Goal: Task Accomplishment & Management: Manage account settings

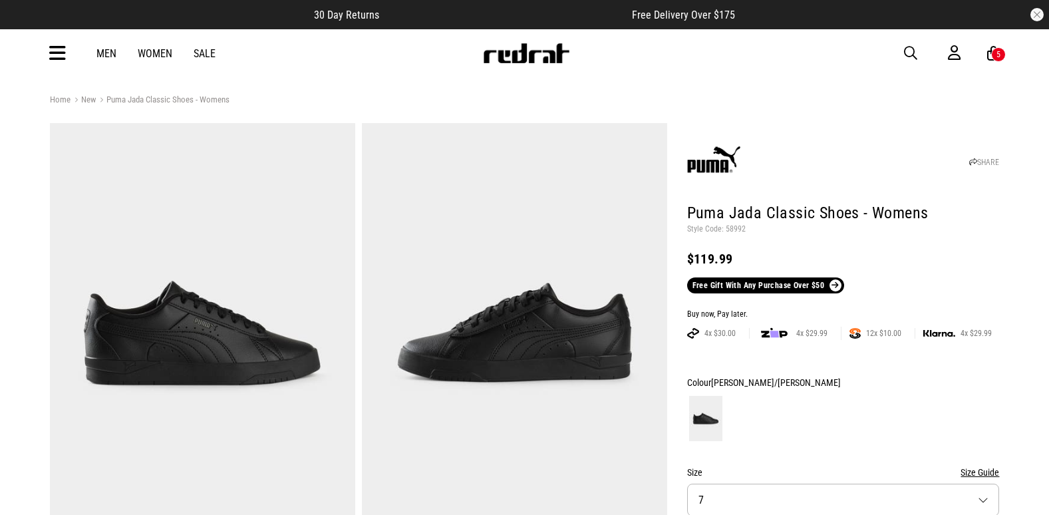
click at [912, 49] on span "button" at bounding box center [910, 53] width 13 height 16
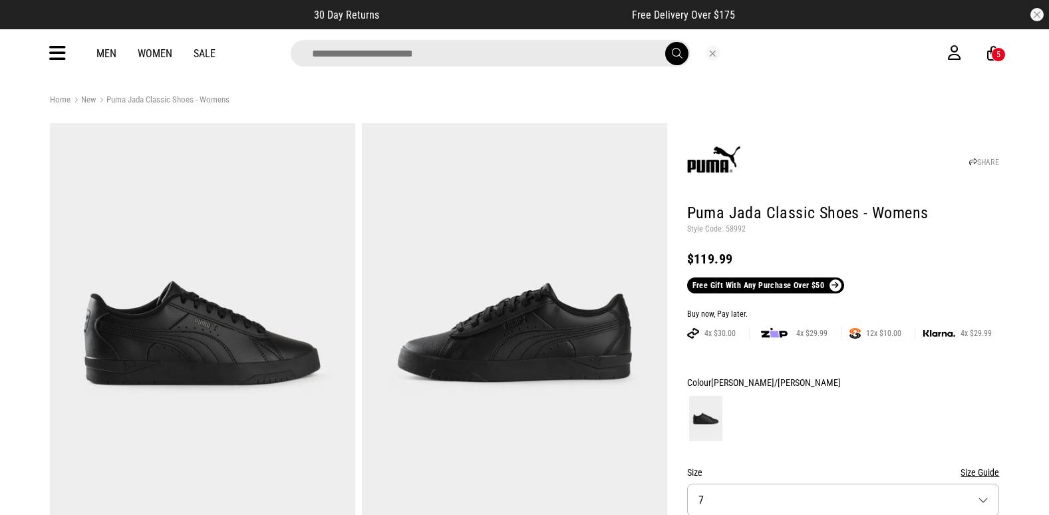
click at [436, 45] on input "search" at bounding box center [491, 53] width 400 height 27
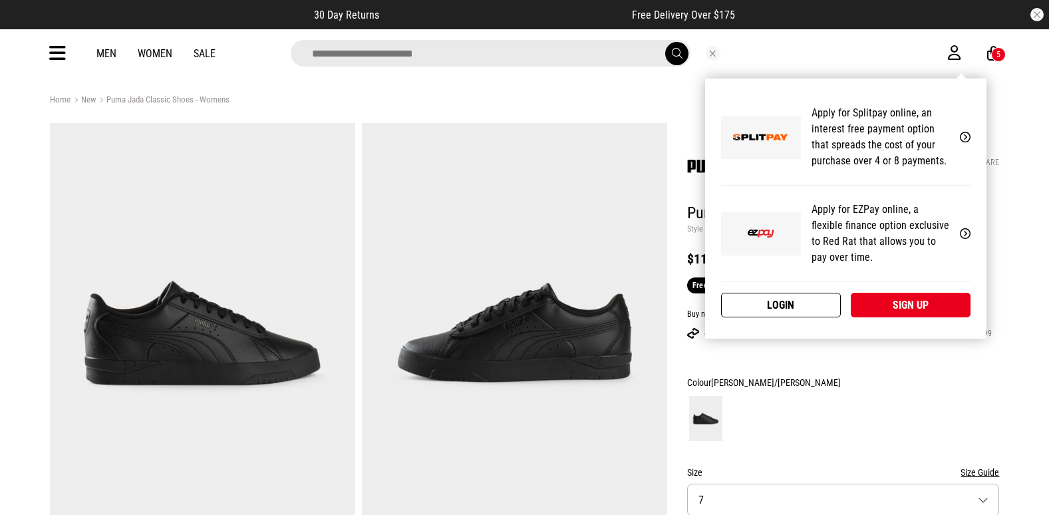
click at [806, 306] on link "Login" at bounding box center [781, 305] width 120 height 25
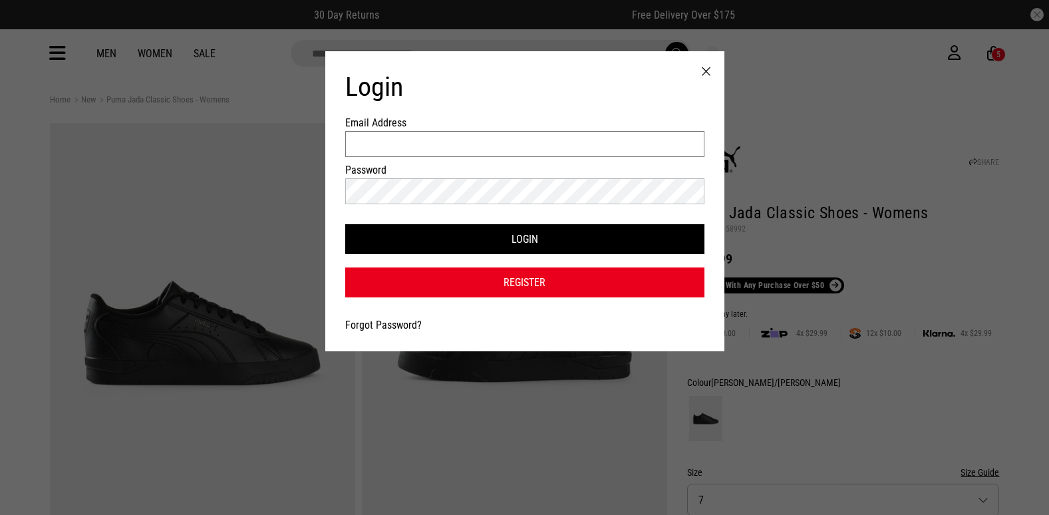
click at [416, 138] on input "Email Address" at bounding box center [524, 144] width 359 height 26
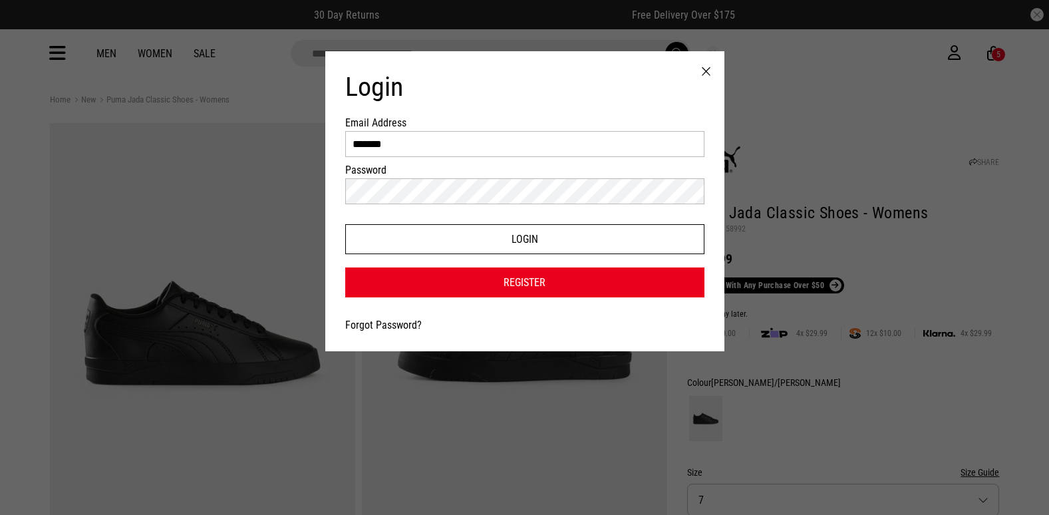
click at [406, 228] on button "Login" at bounding box center [524, 239] width 359 height 30
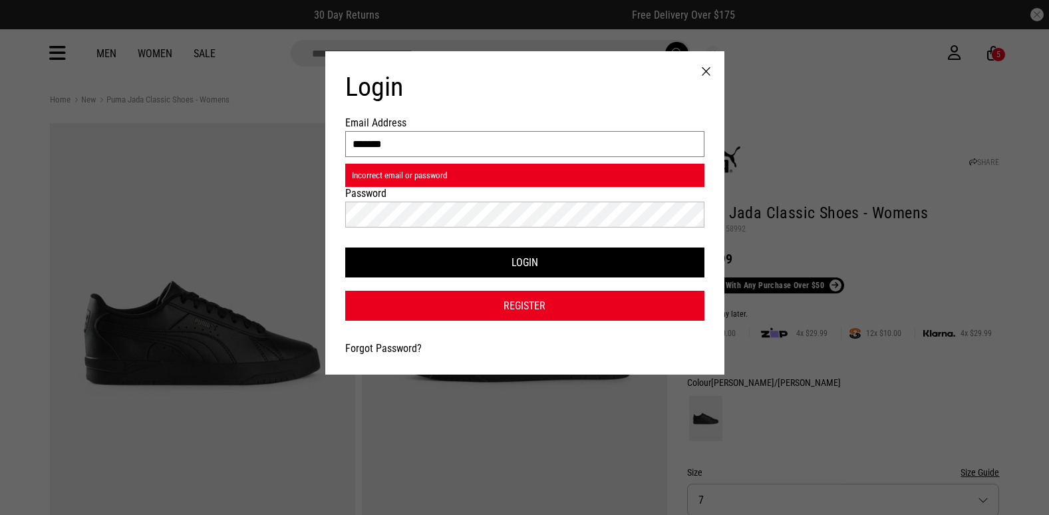
drag, startPoint x: 419, startPoint y: 138, endPoint x: 244, endPoint y: 159, distance: 176.2
click at [244, 159] on div "Login Email Address ******* Incorrect email or password Password Login Register…" at bounding box center [524, 257] width 1049 height 515
type input "**********"
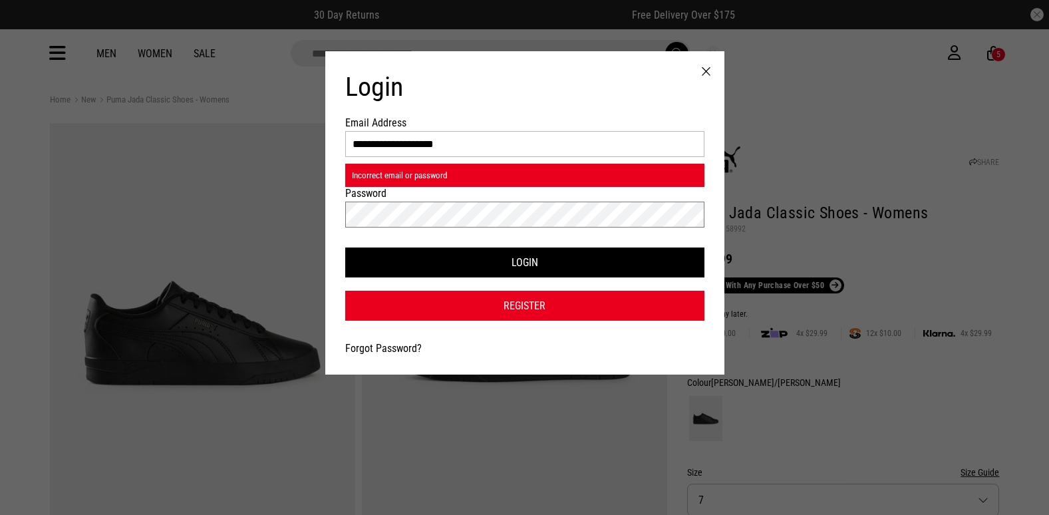
click at [345, 247] on button "Login" at bounding box center [524, 262] width 359 height 30
click at [7, 216] on div "**********" at bounding box center [524, 257] width 1049 height 515
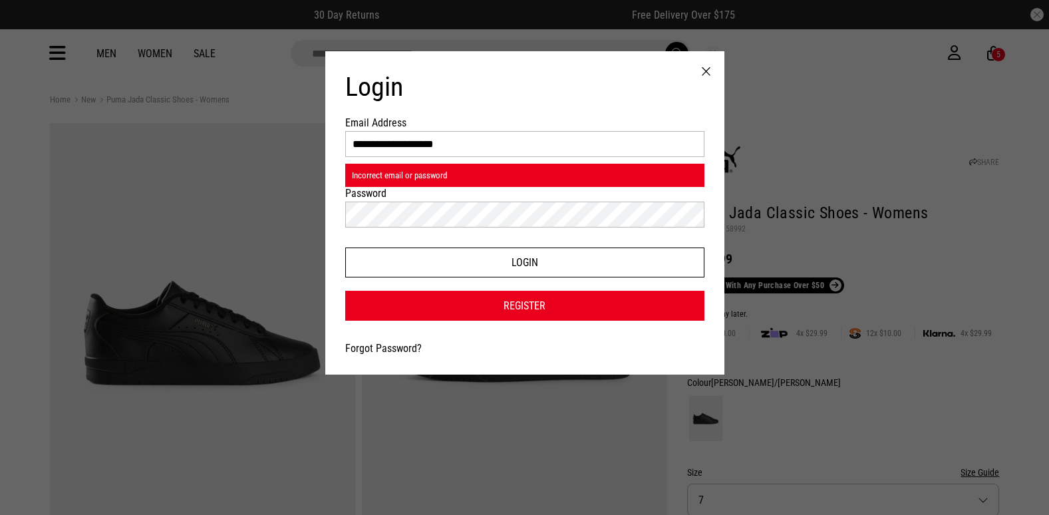
click at [452, 259] on button "Login" at bounding box center [524, 262] width 359 height 30
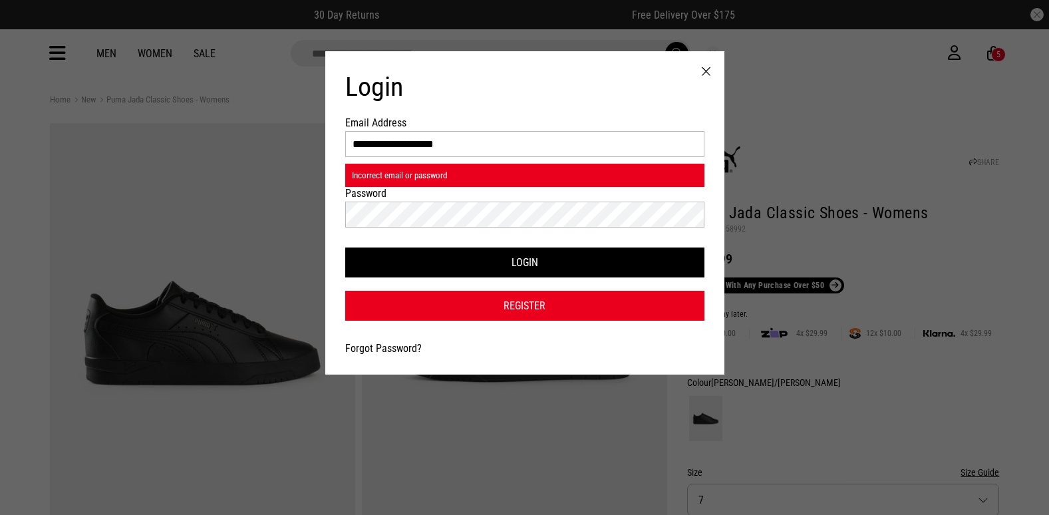
click at [381, 345] on link "Forgot Password?" at bounding box center [383, 348] width 76 height 13
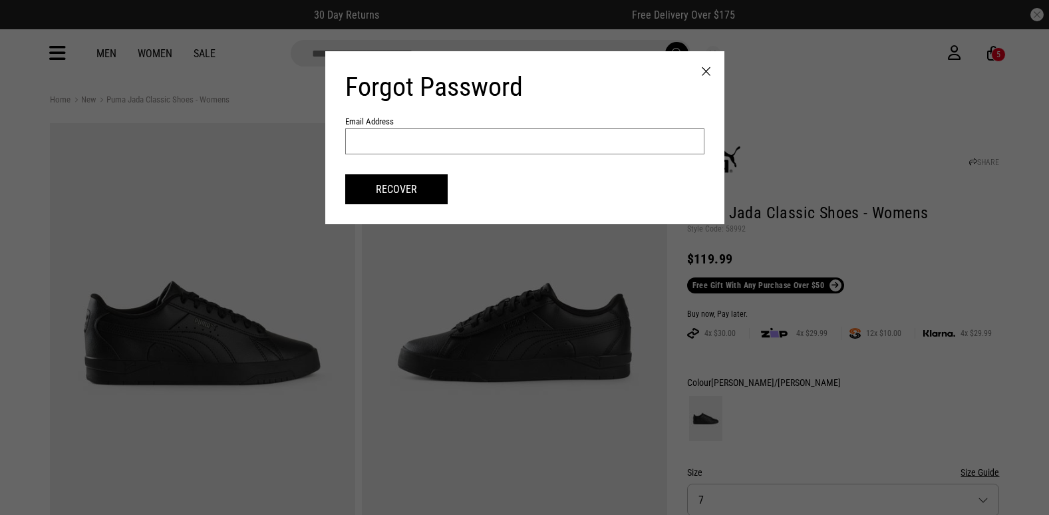
click at [450, 138] on input "text" at bounding box center [524, 141] width 359 height 26
type input "**********"
click at [345, 174] on button "Recover" at bounding box center [396, 189] width 102 height 30
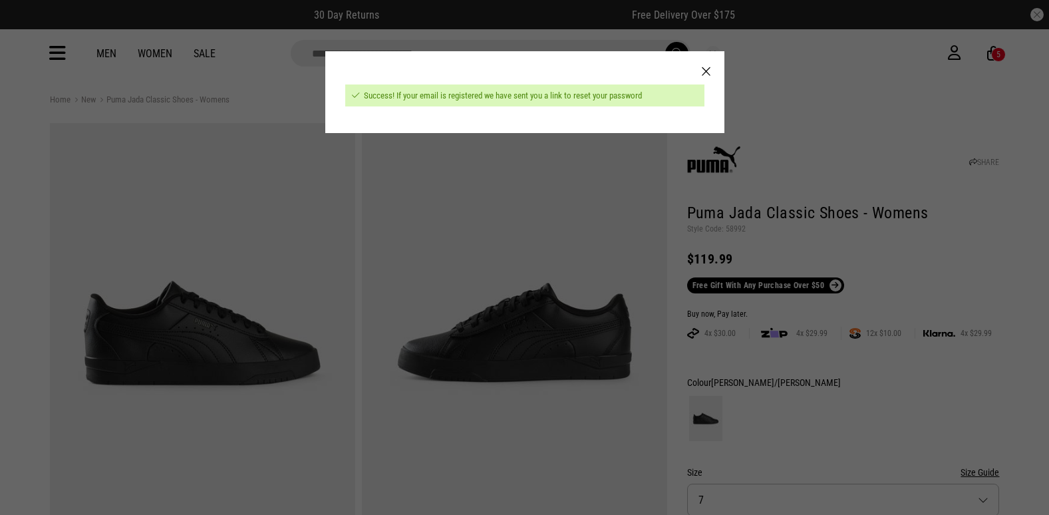
click at [703, 75] on div at bounding box center [706, 71] width 37 height 41
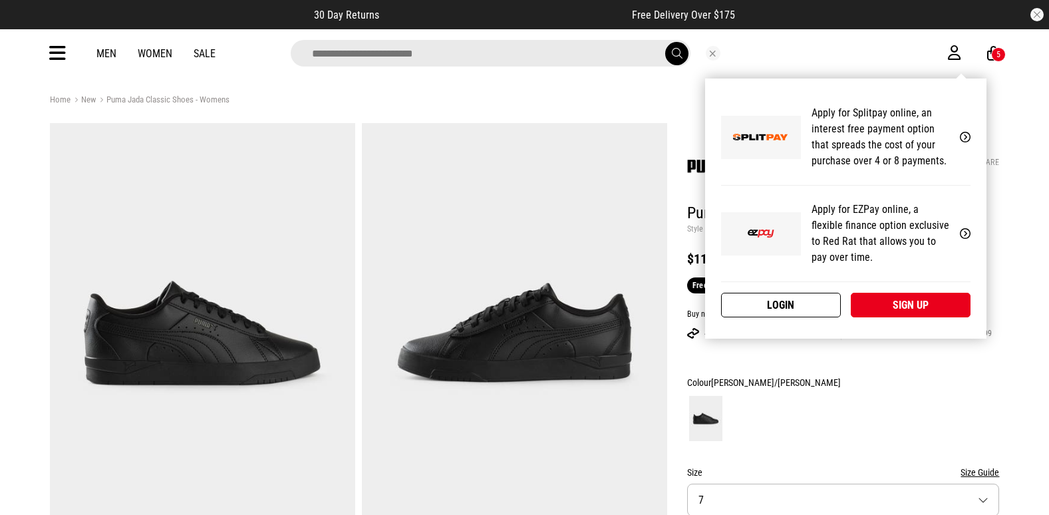
click at [784, 297] on link "Login" at bounding box center [781, 305] width 120 height 25
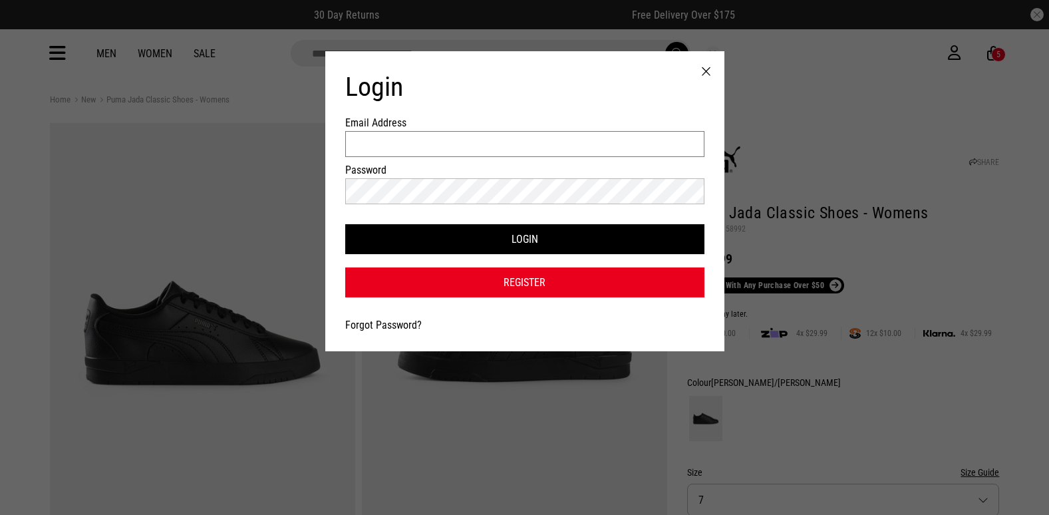
click at [428, 155] on input "Email Address" at bounding box center [524, 144] width 359 height 26
type input "**********"
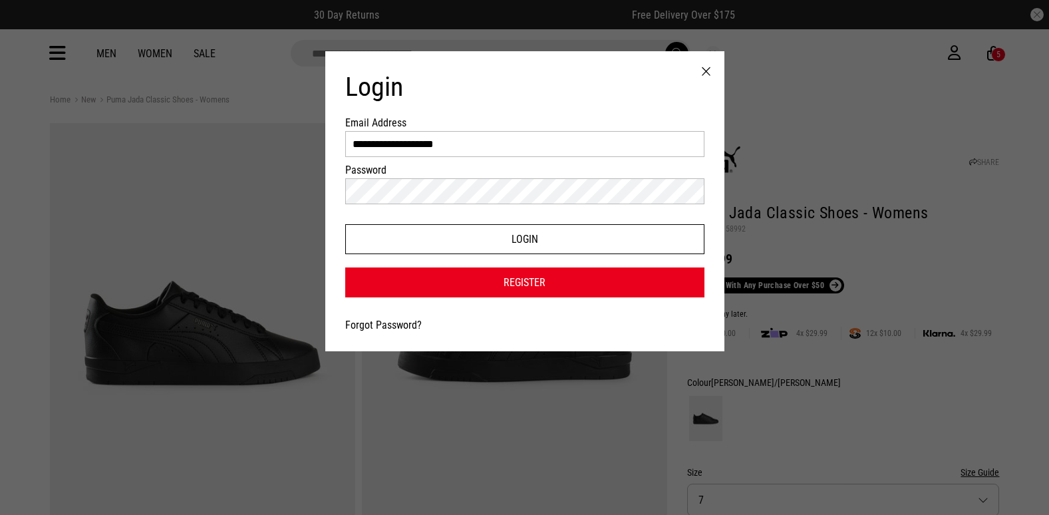
click at [494, 247] on button "Login" at bounding box center [524, 239] width 359 height 30
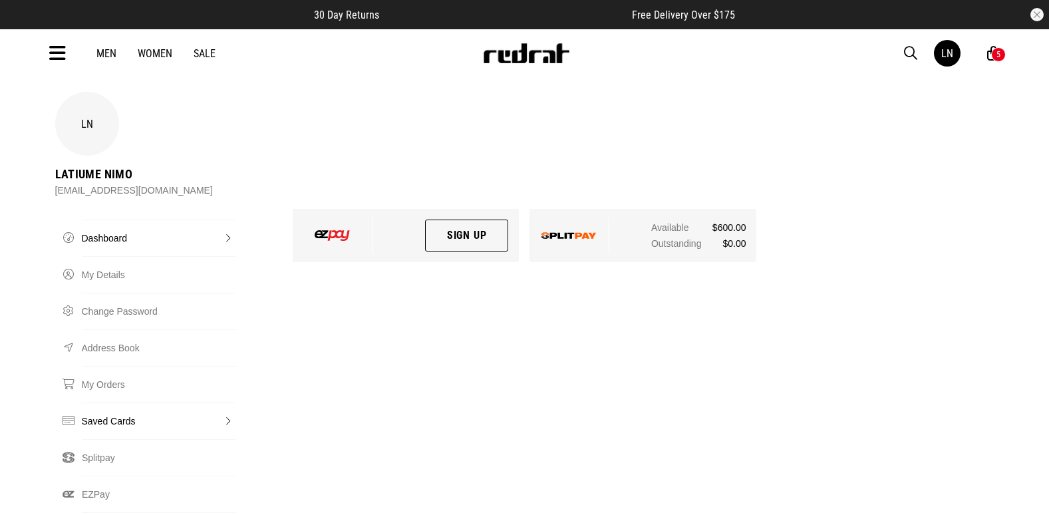
click at [108, 402] on link "Saved Cards" at bounding box center [159, 420] width 155 height 37
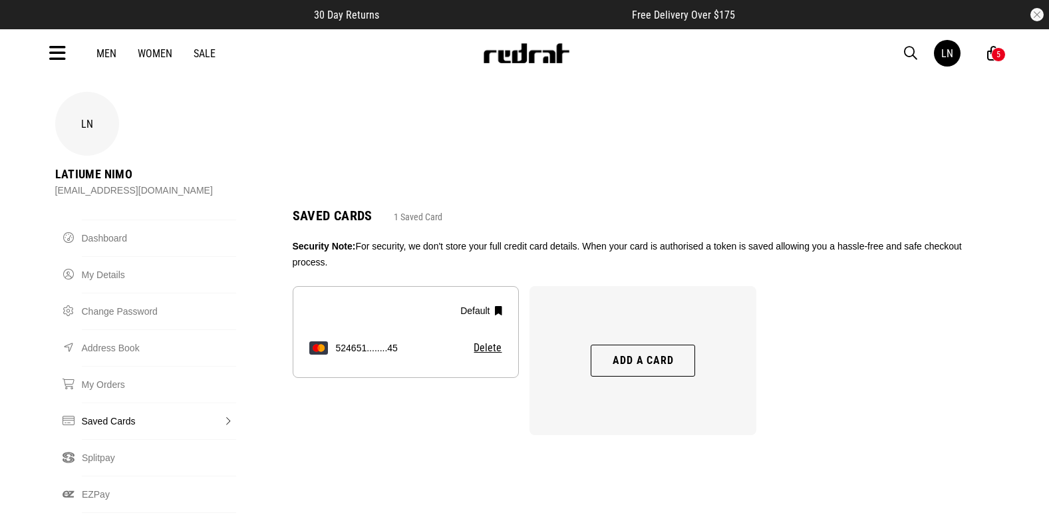
click at [628, 345] on button "Add a card" at bounding box center [643, 361] width 104 height 32
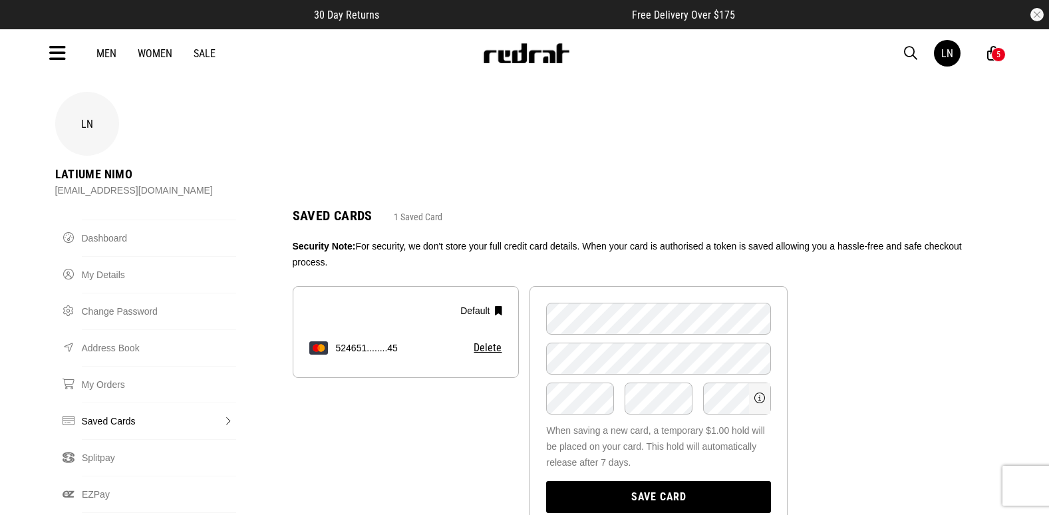
click at [675, 481] on button "Save card" at bounding box center [658, 497] width 225 height 32
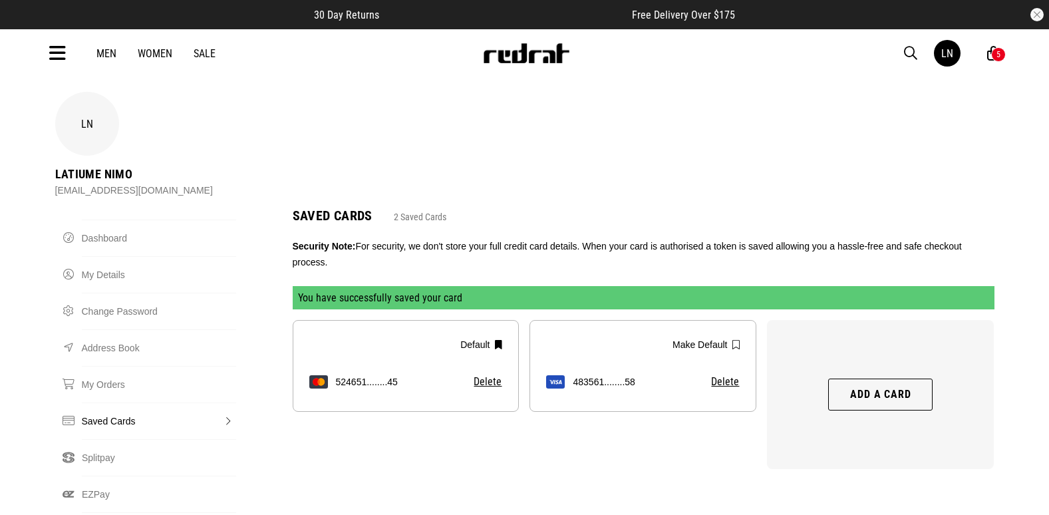
click at [734, 331] on button "Make Default" at bounding box center [704, 344] width 80 height 27
click at [360, 136] on div "LN Latiume Nimo Zebidiah79@gmail.com" at bounding box center [525, 150] width 950 height 117
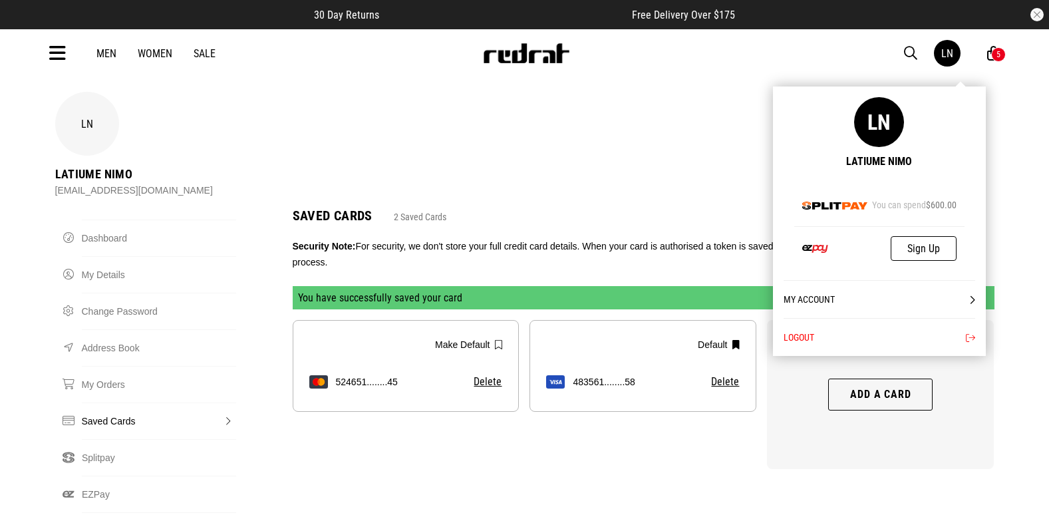
click at [796, 339] on button "Logout" at bounding box center [880, 337] width 192 height 38
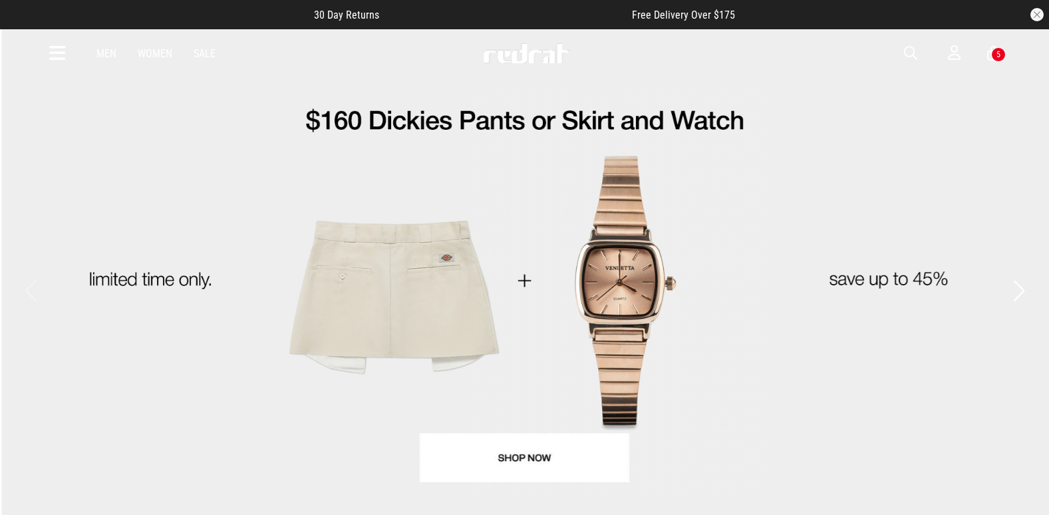
click at [909, 49] on span "button" at bounding box center [910, 53] width 13 height 16
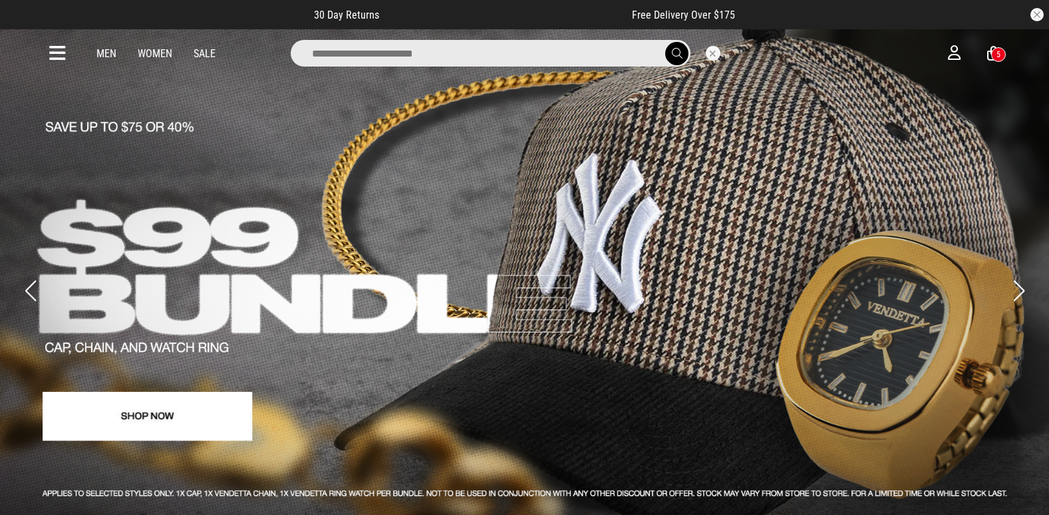
click at [560, 55] on input "search" at bounding box center [491, 53] width 400 height 27
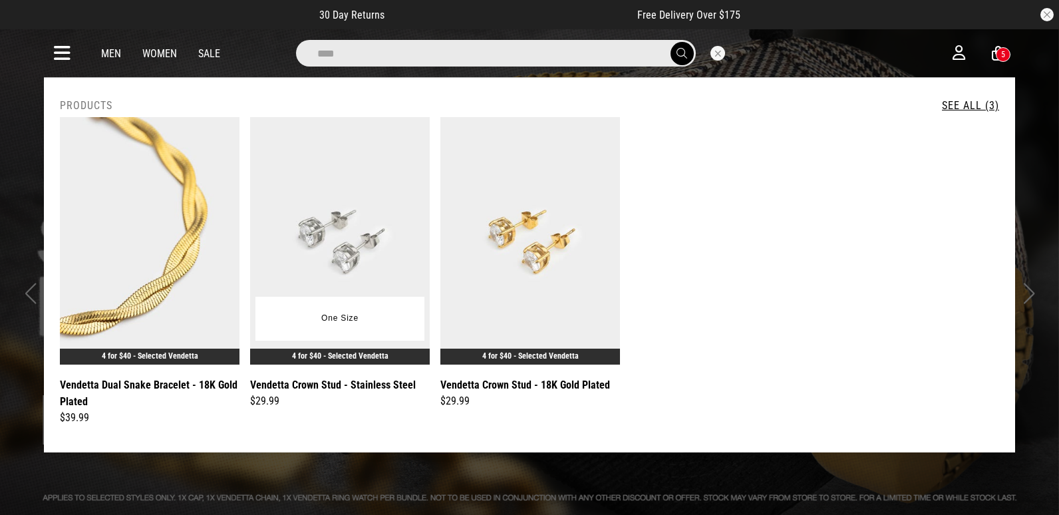
type input "****"
click at [328, 284] on img at bounding box center [340, 240] width 180 height 247
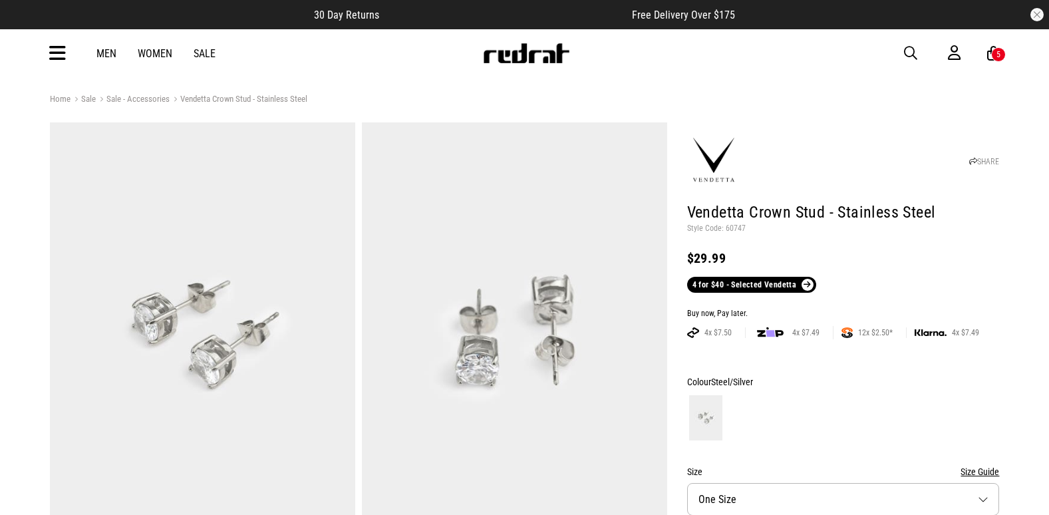
click at [909, 48] on span "button" at bounding box center [910, 53] width 13 height 16
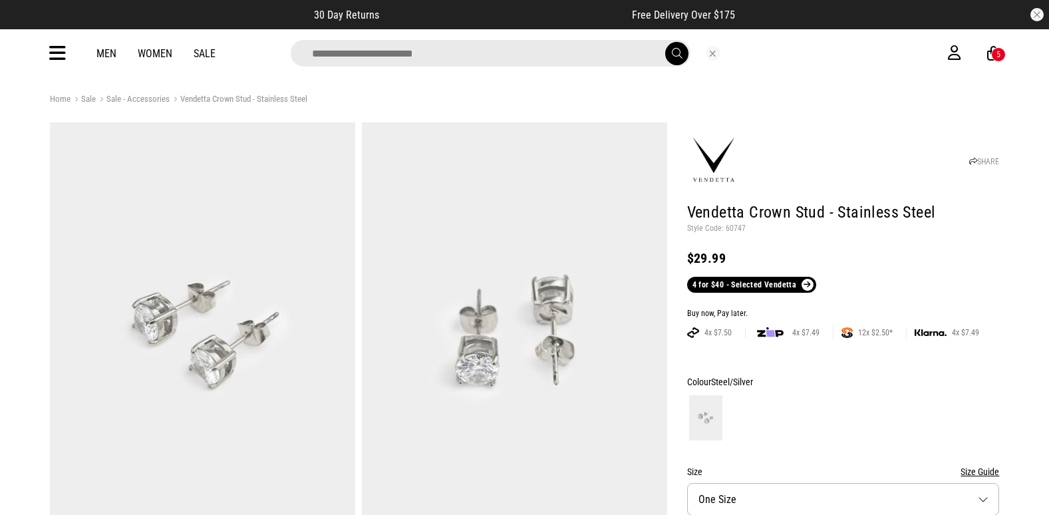
click at [456, 57] on input "search" at bounding box center [491, 53] width 400 height 27
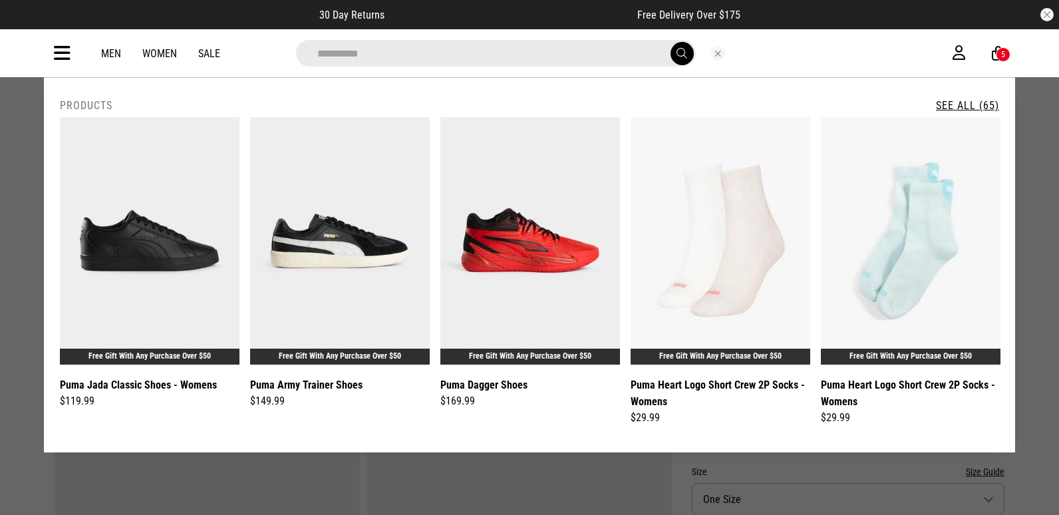
type input "**********"
click at [670, 42] on button "submit" at bounding box center [681, 53] width 23 height 23
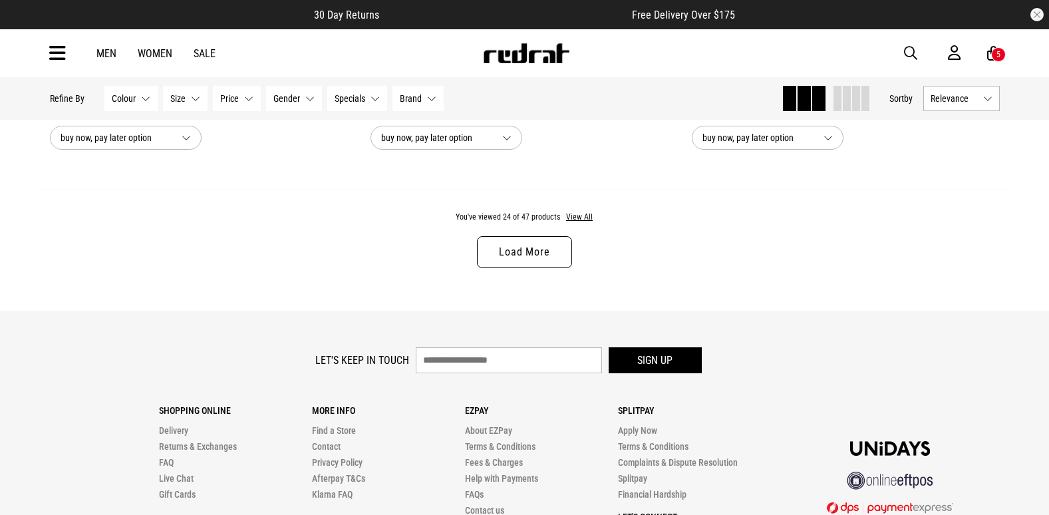
scroll to position [4251, 0]
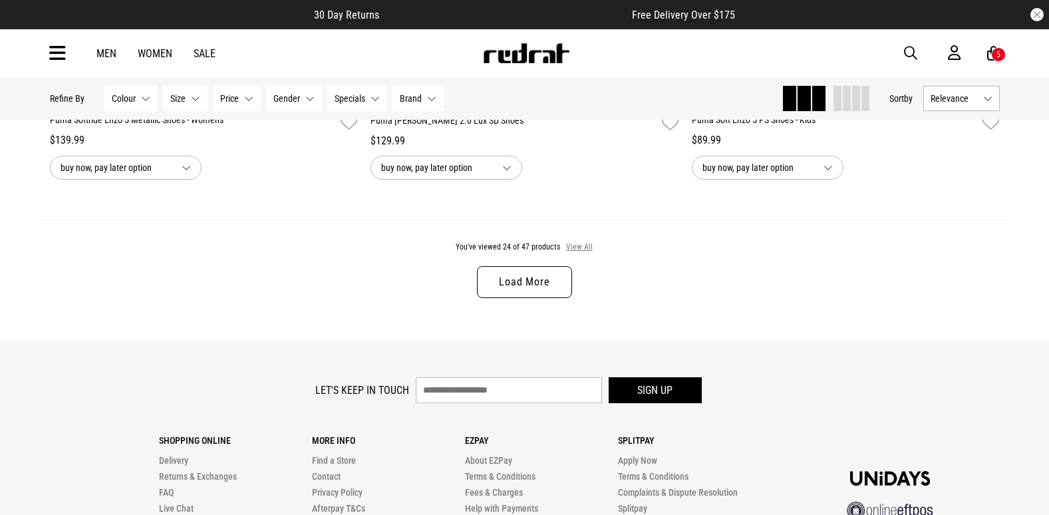
click at [580, 250] on button "View All" at bounding box center [579, 247] width 28 height 12
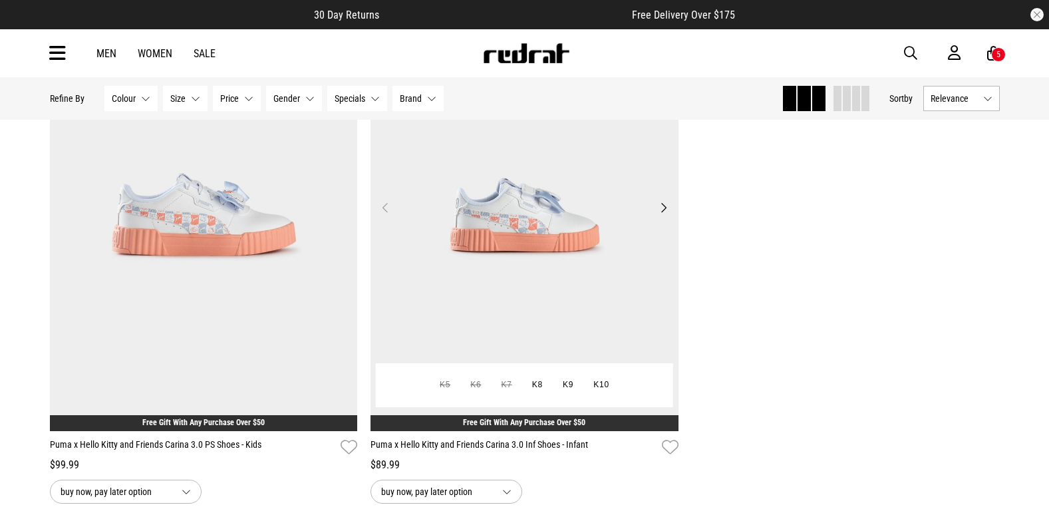
scroll to position [8125, 0]
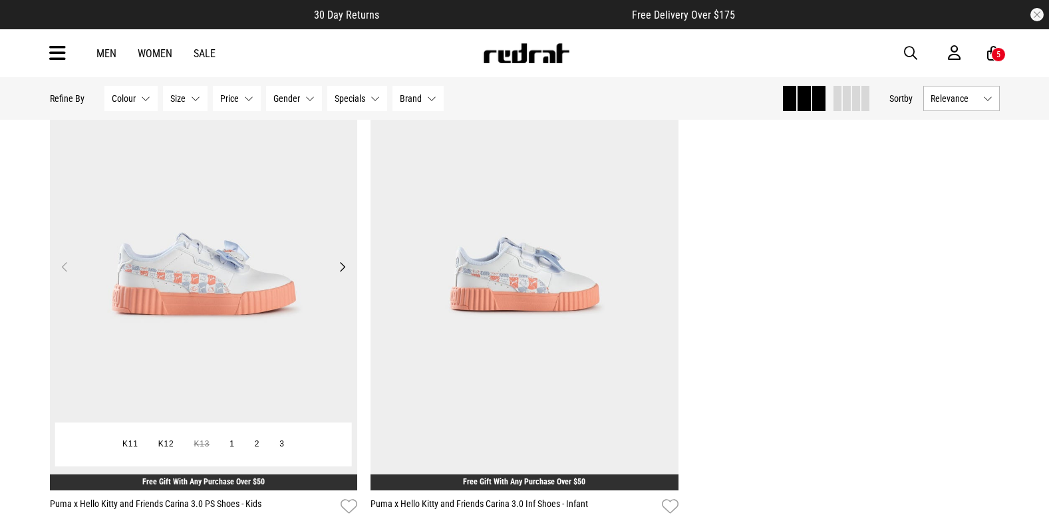
click at [242, 284] on img at bounding box center [204, 274] width 308 height 431
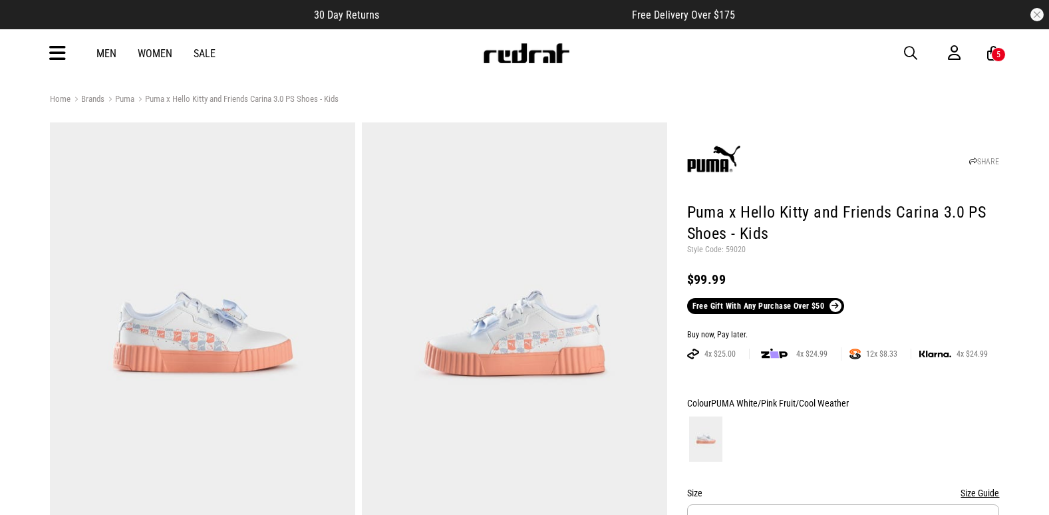
click at [741, 249] on p "Style Code: 59020" at bounding box center [843, 250] width 313 height 11
copy p "59020"
click at [801, 158] on div "SHARE" at bounding box center [843, 157] width 313 height 63
click at [706, 212] on h1 "Puma x Hello Kitty and Friends Carina 3.0 PS Shoes - Kids" at bounding box center [843, 223] width 313 height 43
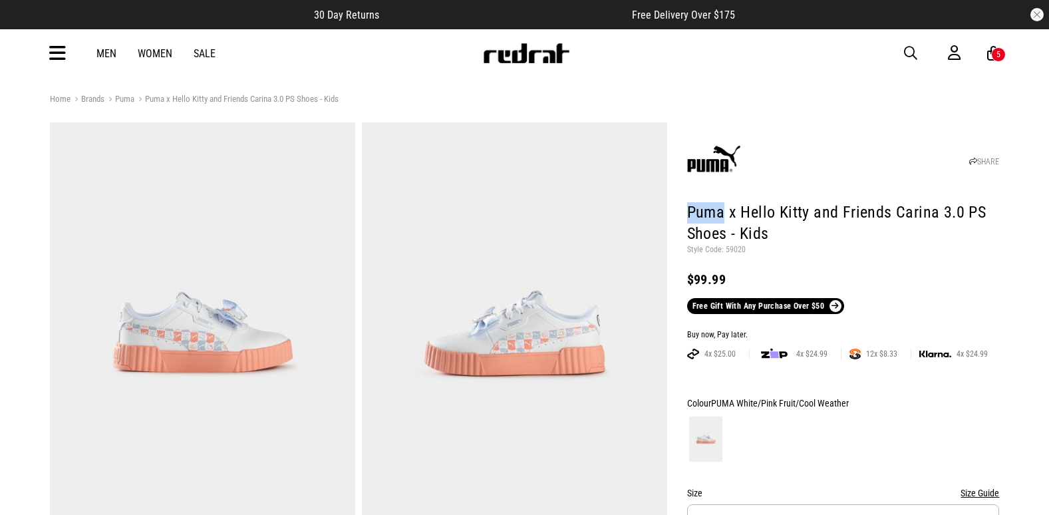
click at [706, 212] on h1 "Puma x Hello Kitty and Friends Carina 3.0 PS Shoes - Kids" at bounding box center [843, 223] width 313 height 43
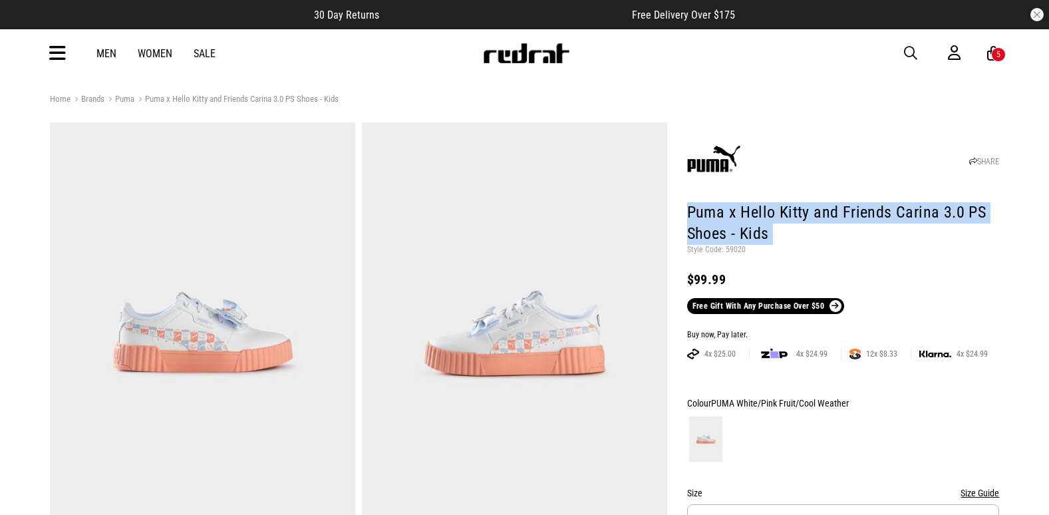
click at [706, 212] on h1 "Puma x Hello Kitty and Friends Carina 3.0 PS Shoes - Kids" at bounding box center [843, 223] width 313 height 43
drag, startPoint x: 706, startPoint y: 212, endPoint x: 722, endPoint y: 233, distance: 27.0
click at [722, 233] on h1 "Puma x Hello Kitty and Friends Carina 3.0 PS Shoes - Kids" at bounding box center [843, 223] width 313 height 43
copy header "Puma x Hello Kitty and Friends Carina 3.0 PS Shoes - Kids"
drag, startPoint x: 913, startPoint y: 53, endPoint x: 880, endPoint y: 59, distance: 33.8
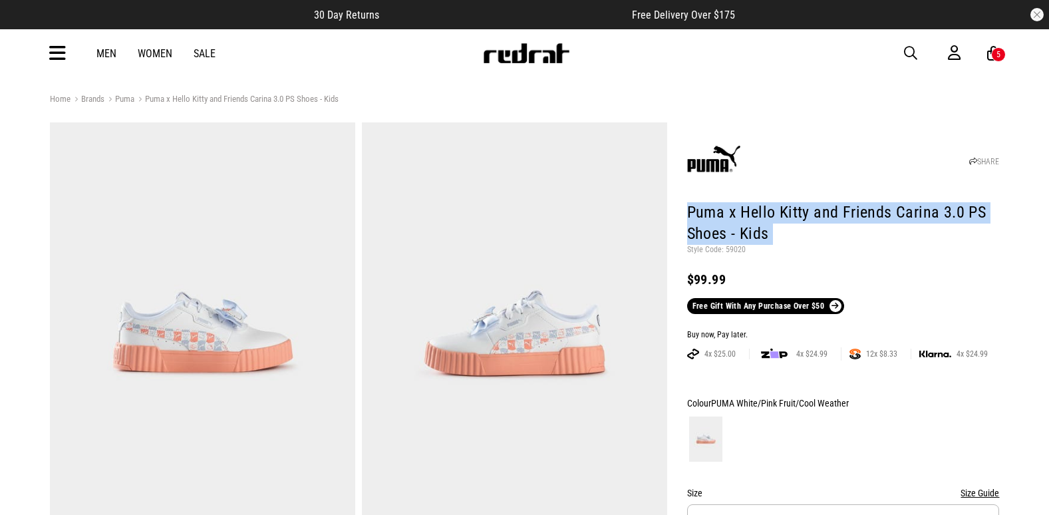
click at [913, 53] on span "button" at bounding box center [910, 53] width 13 height 16
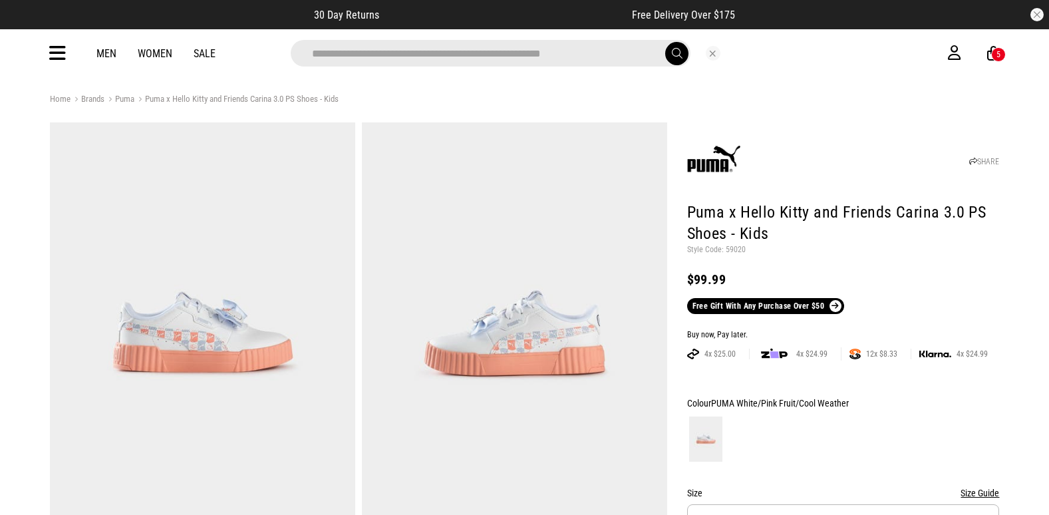
type input "**********"
click at [665, 42] on button "submit" at bounding box center [676, 53] width 23 height 23
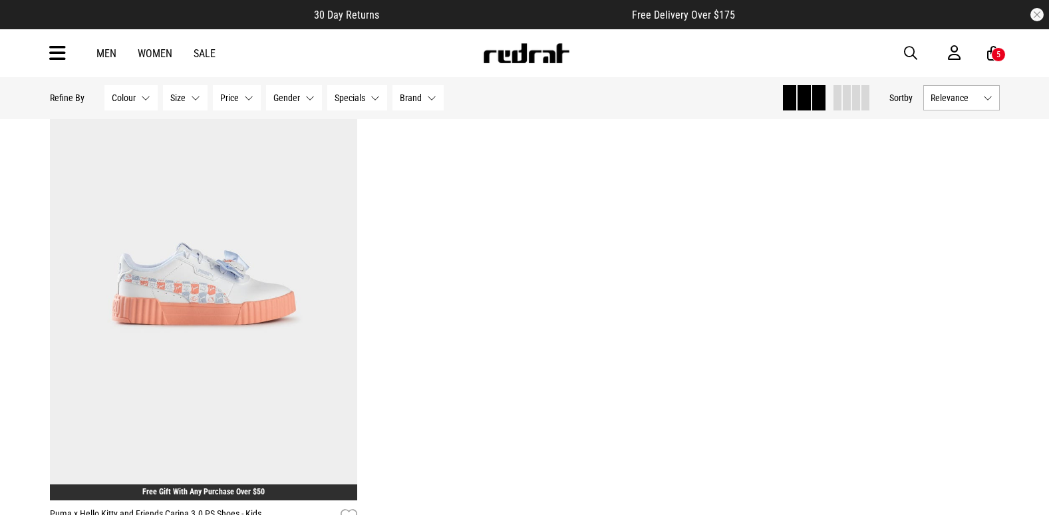
drag, startPoint x: 0, startPoint y: 0, endPoint x: 913, endPoint y: 57, distance: 914.3
click at [913, 57] on span "button" at bounding box center [910, 53] width 13 height 16
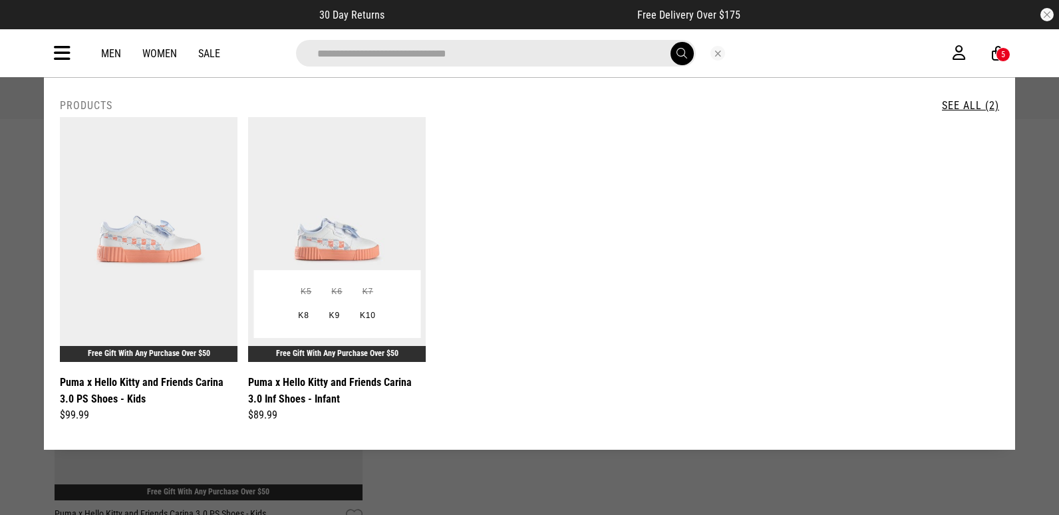
type input "**********"
click at [362, 173] on img at bounding box center [337, 239] width 178 height 245
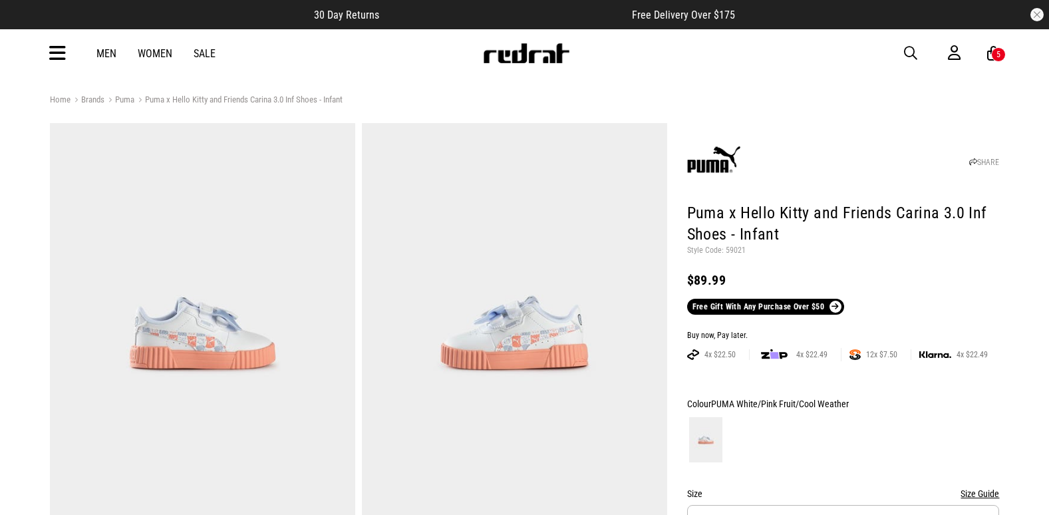
click at [738, 251] on p "Style Code: 59021" at bounding box center [843, 250] width 313 height 11
copy p "59021"
drag, startPoint x: 917, startPoint y: 51, endPoint x: 909, endPoint y: 41, distance: 12.8
click at [917, 51] on span "button" at bounding box center [910, 53] width 13 height 16
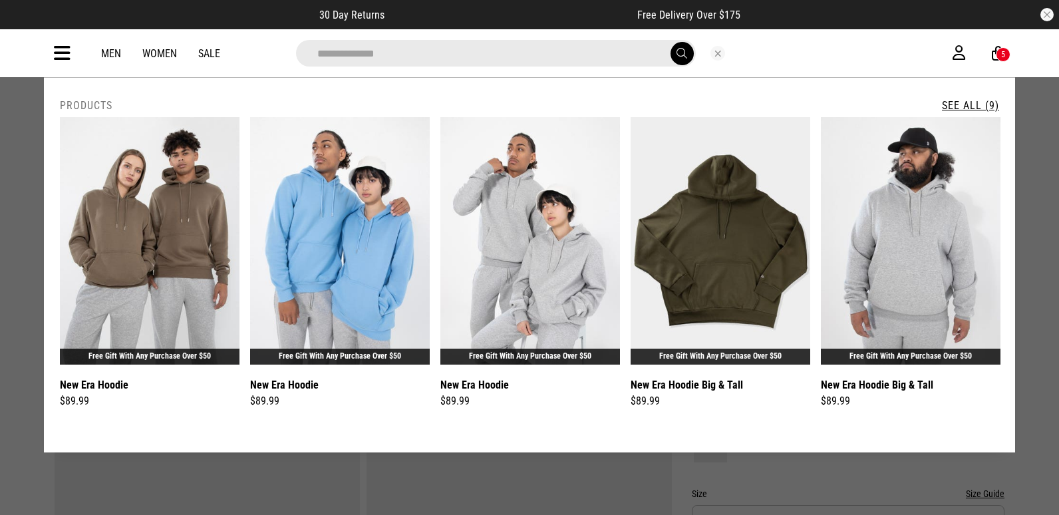
type input "**********"
click at [949, 104] on link "See All (9)" at bounding box center [970, 105] width 57 height 13
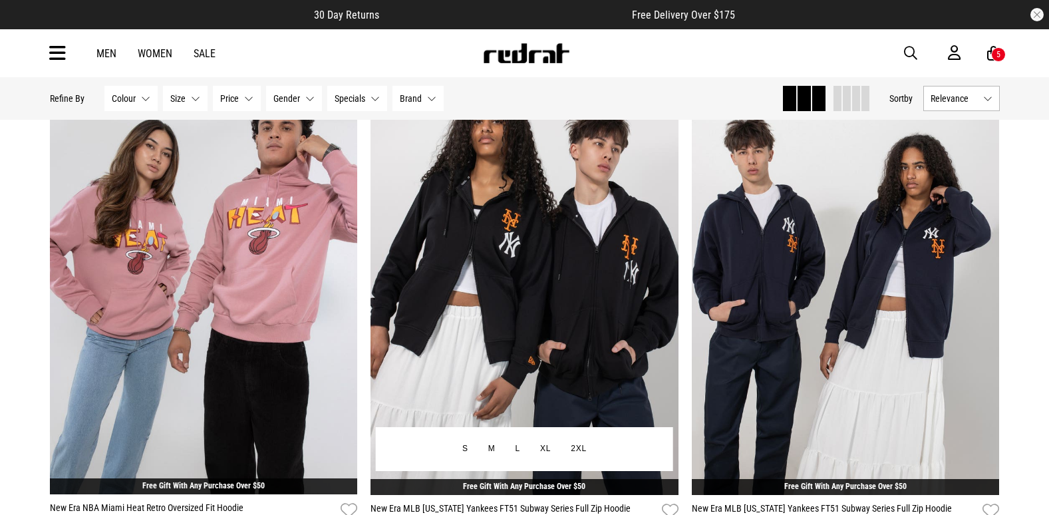
scroll to position [1197, 0]
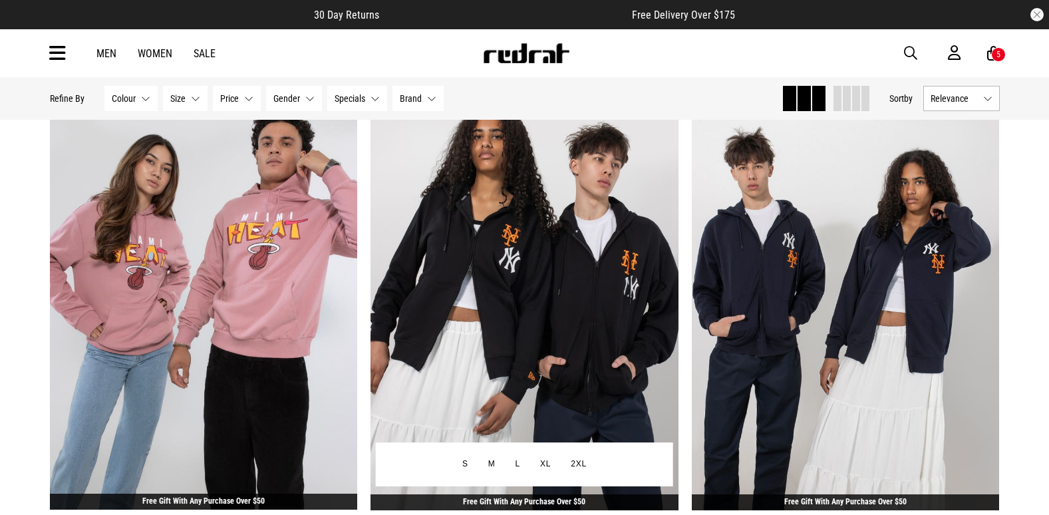
drag, startPoint x: 653, startPoint y: 240, endPoint x: 613, endPoint y: 233, distance: 40.5
click at [613, 233] on img at bounding box center [524, 293] width 308 height 431
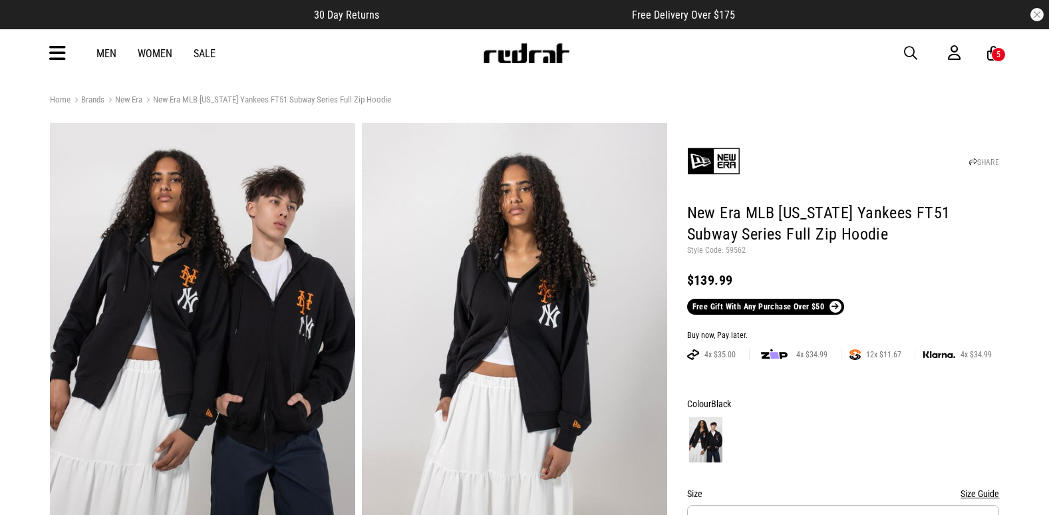
click at [735, 251] on p "Style Code: 59562" at bounding box center [843, 250] width 313 height 11
copy p "59562"
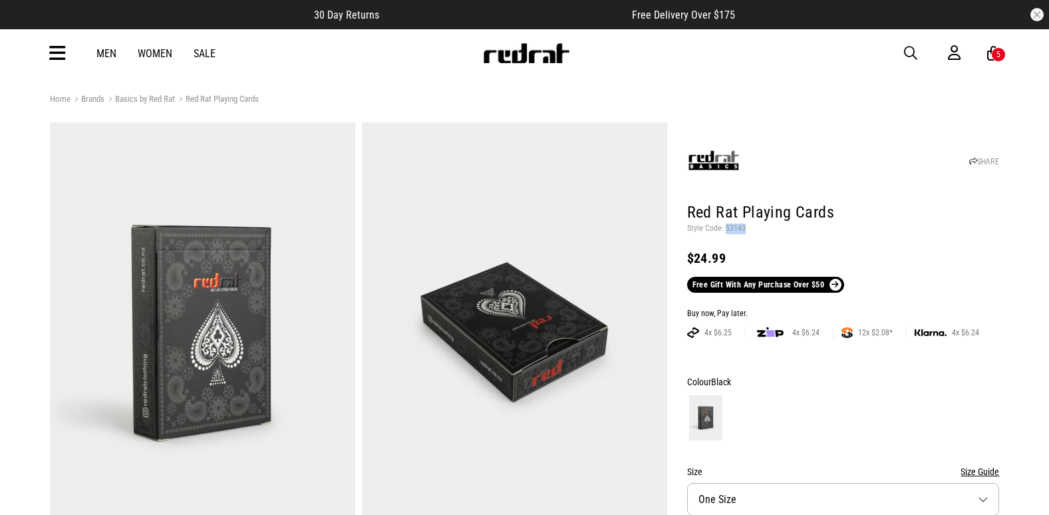
click at [913, 58] on span "button" at bounding box center [910, 53] width 13 height 16
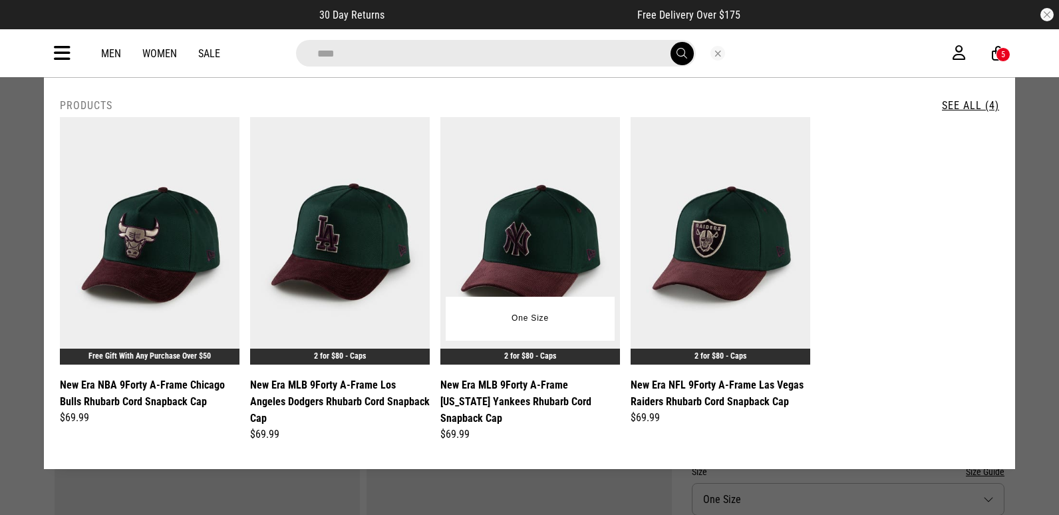
type input "****"
click at [539, 190] on img at bounding box center [530, 240] width 180 height 247
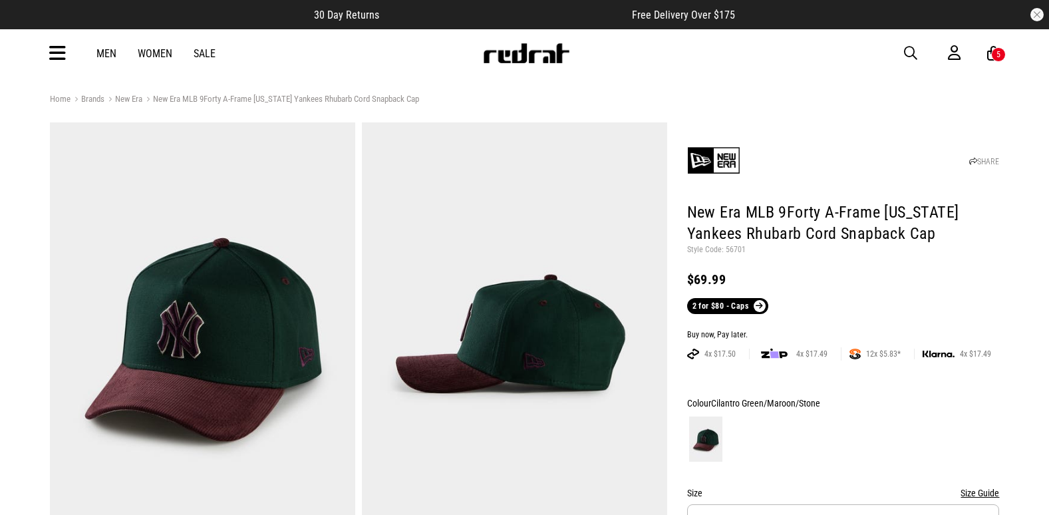
click at [736, 307] on link "2 for $80 - Caps" at bounding box center [727, 306] width 81 height 16
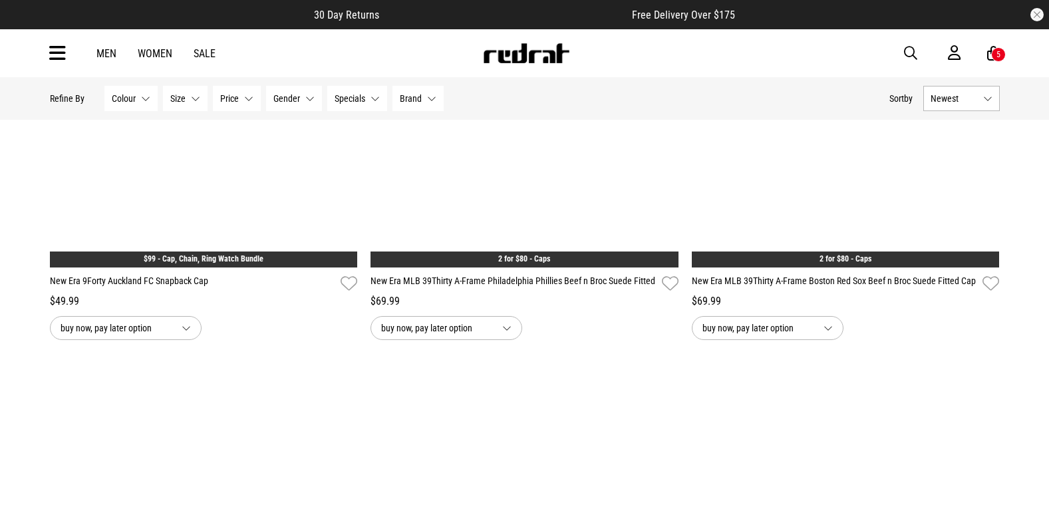
scroll to position [2328, 0]
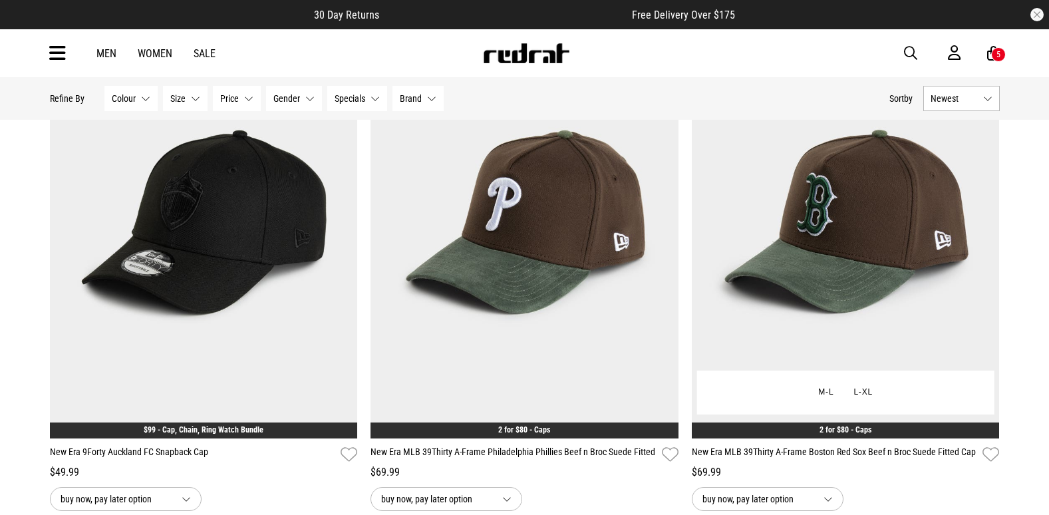
click at [897, 286] on img at bounding box center [846, 222] width 308 height 431
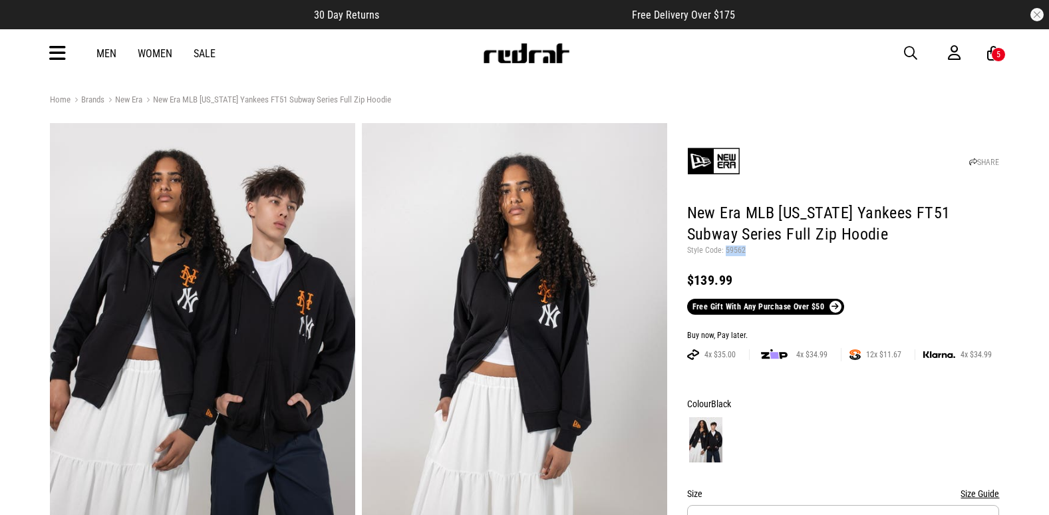
drag, startPoint x: 0, startPoint y: 0, endPoint x: 913, endPoint y: 49, distance: 914.5
click at [913, 49] on span "button" at bounding box center [910, 53] width 13 height 16
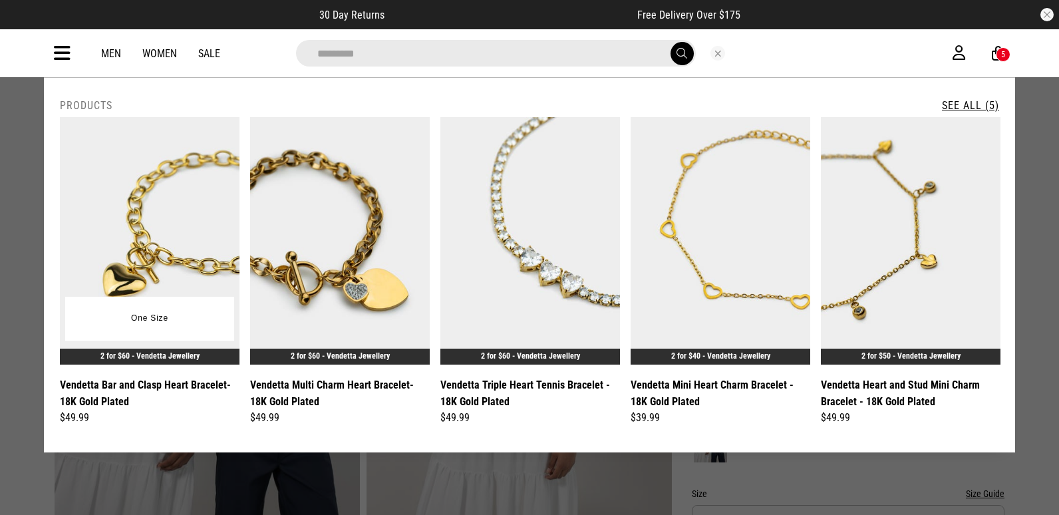
type input "*********"
click at [203, 185] on img at bounding box center [150, 240] width 180 height 247
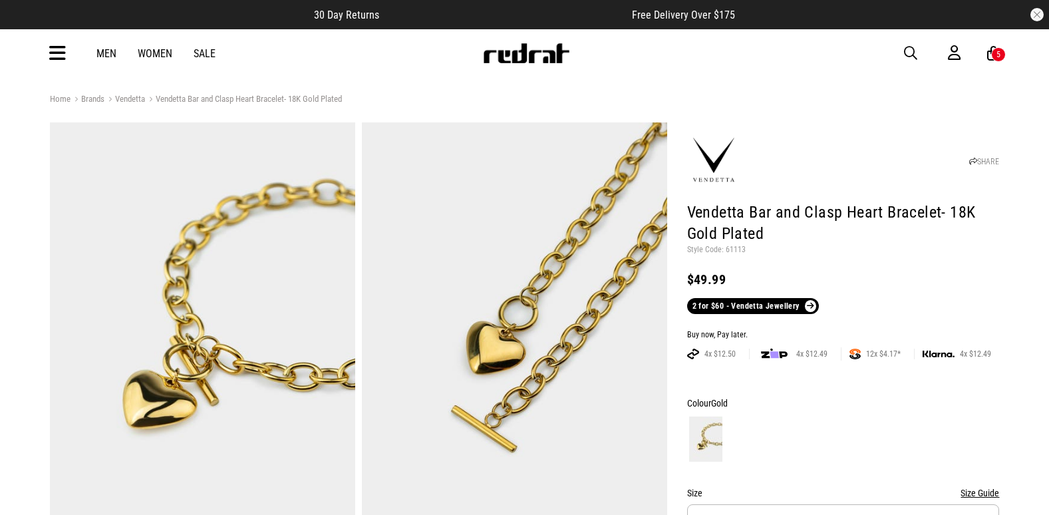
click at [742, 249] on p "Style Code: 61113" at bounding box center [843, 250] width 313 height 11
click at [739, 249] on p "Style Code: 61113" at bounding box center [843, 250] width 313 height 11
copy p "61113"
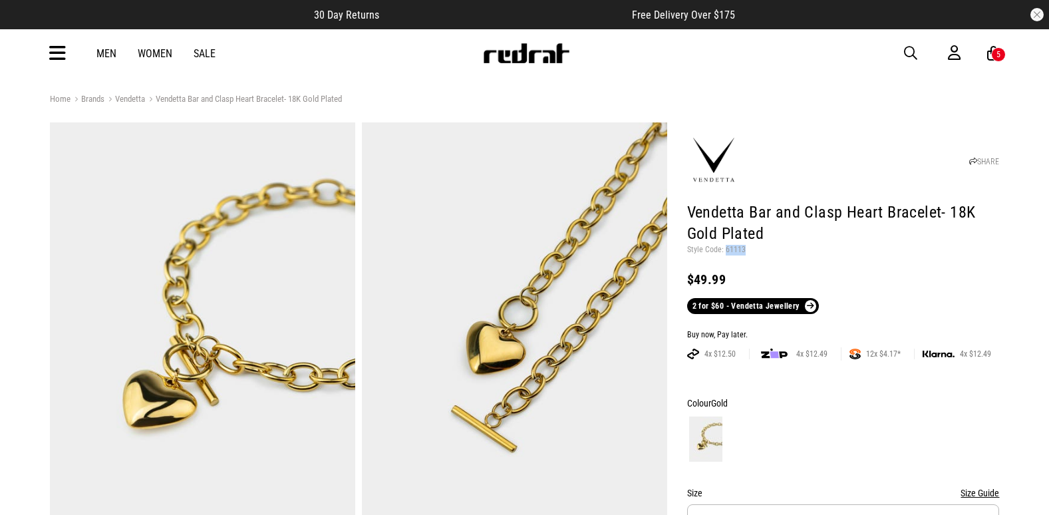
click at [913, 52] on span "button" at bounding box center [910, 53] width 13 height 16
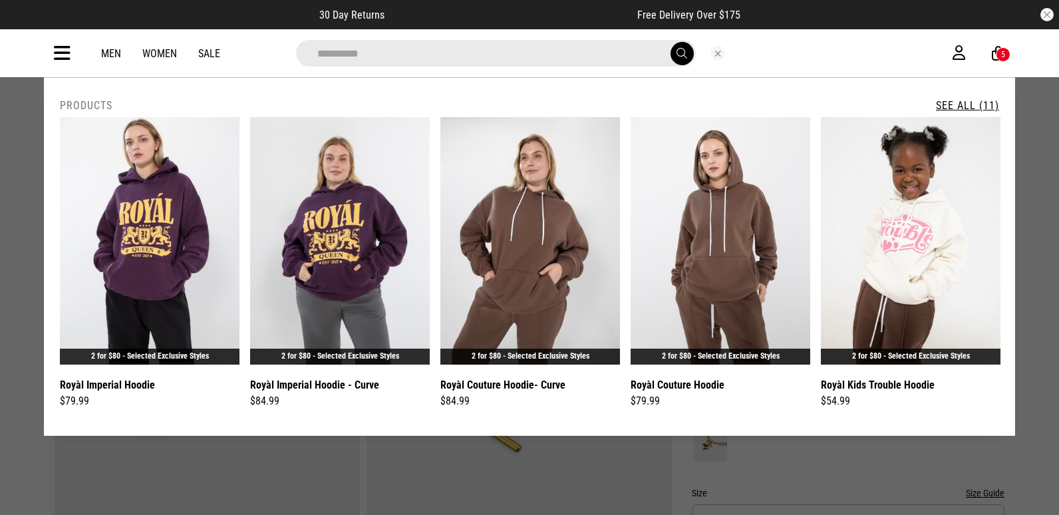
type input "**********"
click at [947, 100] on link "See All (11)" at bounding box center [967, 105] width 63 height 13
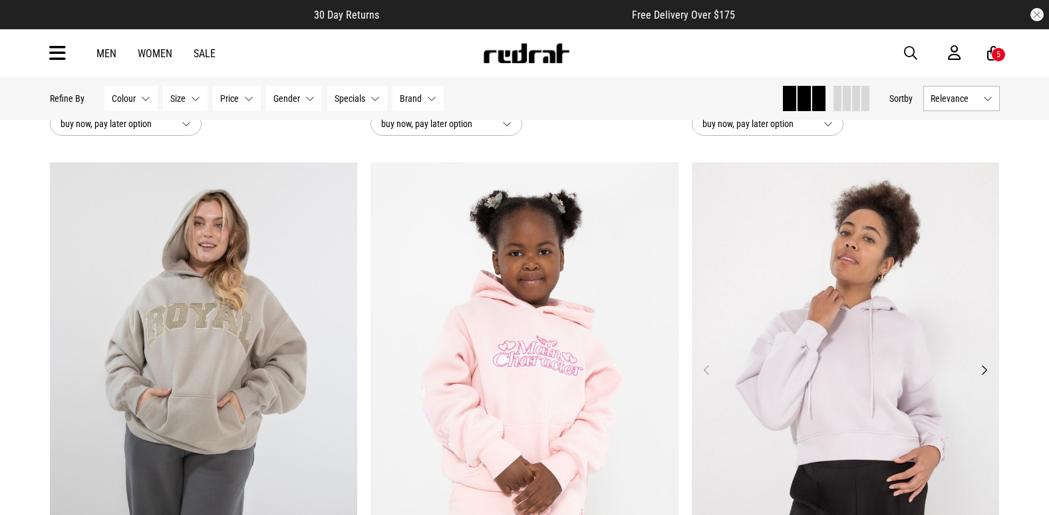
scroll to position [931, 0]
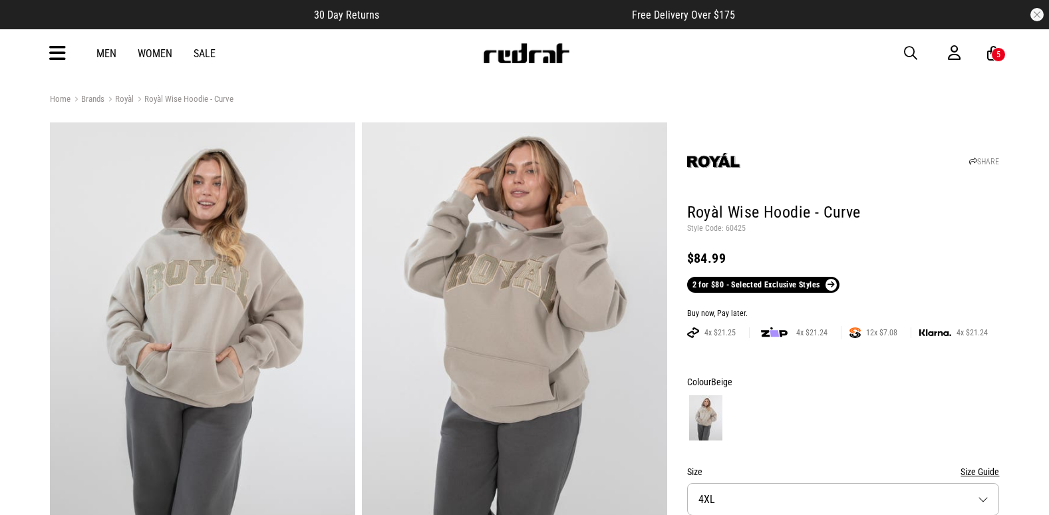
drag, startPoint x: 0, startPoint y: 0, endPoint x: 777, endPoint y: 206, distance: 803.8
click at [793, 158] on div "SHARE" at bounding box center [843, 157] width 313 height 63
click at [738, 231] on p "Style Code: 60425" at bounding box center [843, 228] width 313 height 11
copy p "60425"
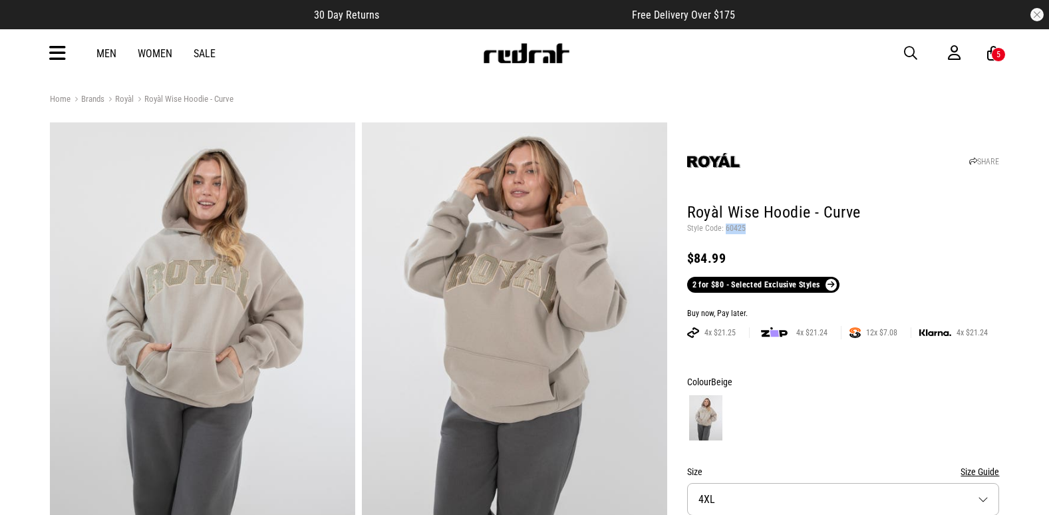
click at [924, 48] on button "button" at bounding box center [917, 53] width 27 height 16
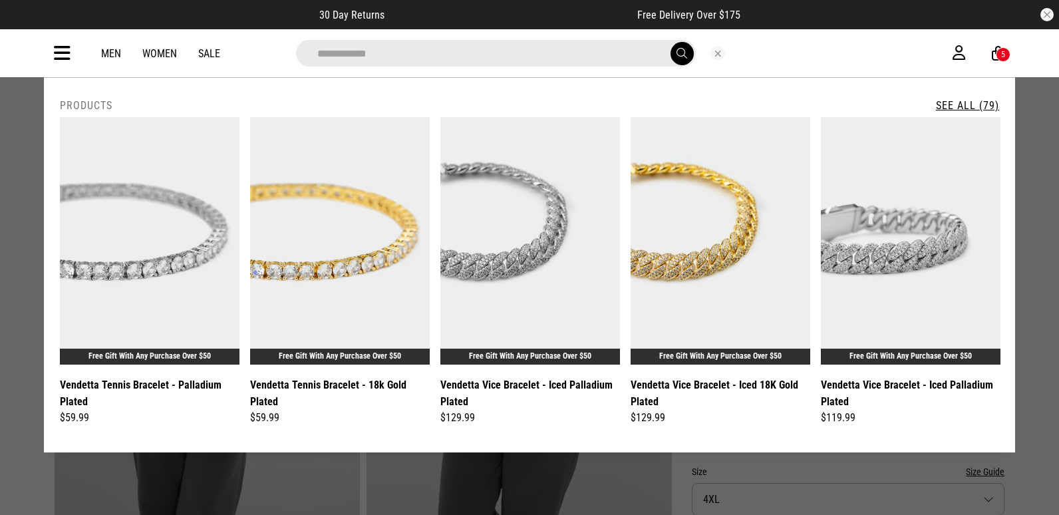
type input "**********"
click at [946, 108] on link "See All (79)" at bounding box center [967, 105] width 63 height 13
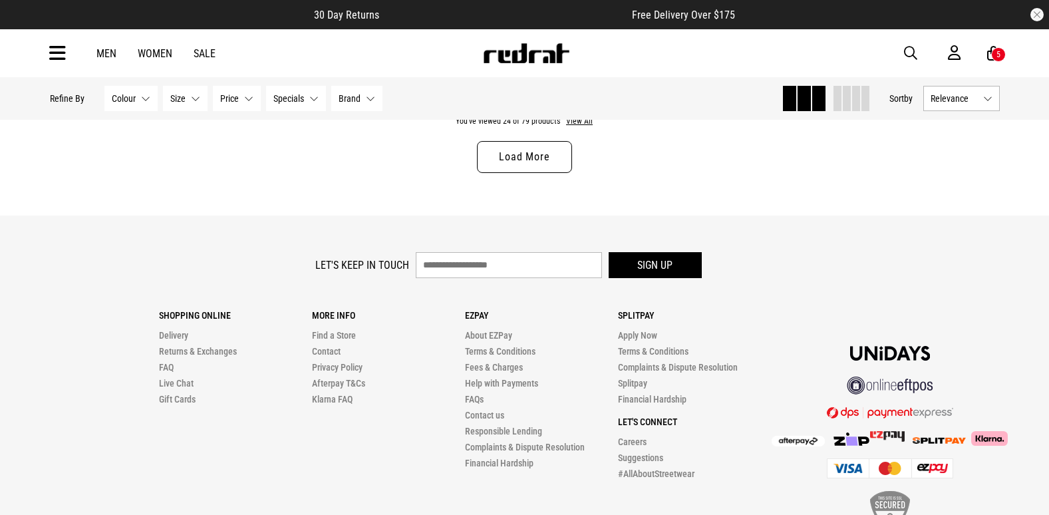
scroll to position [4185, 0]
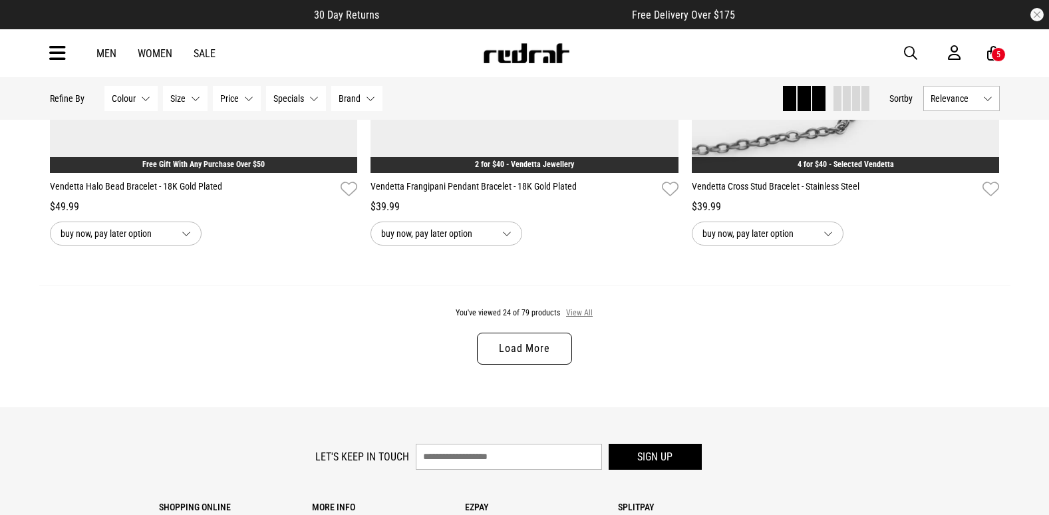
click at [583, 319] on button "View All" at bounding box center [579, 313] width 28 height 12
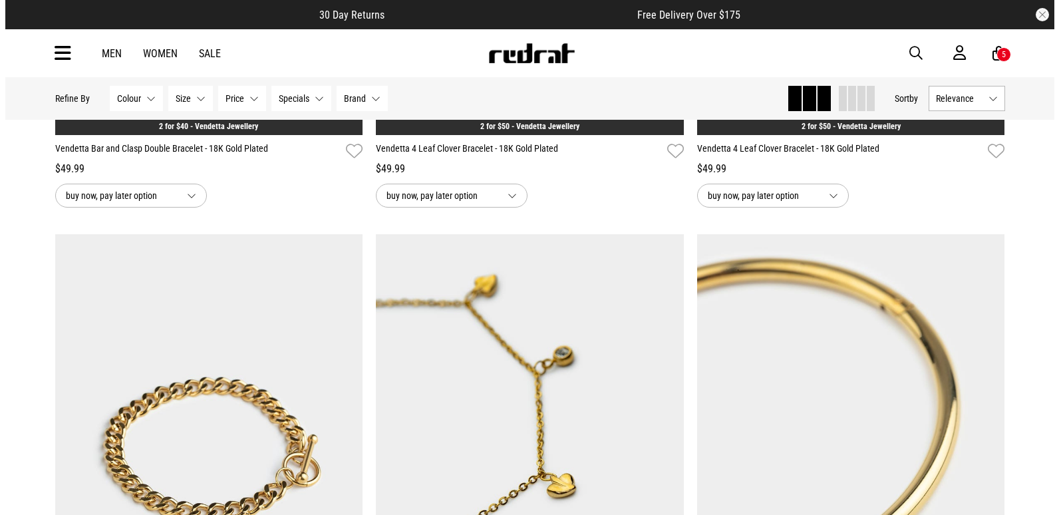
scroll to position [11251, 0]
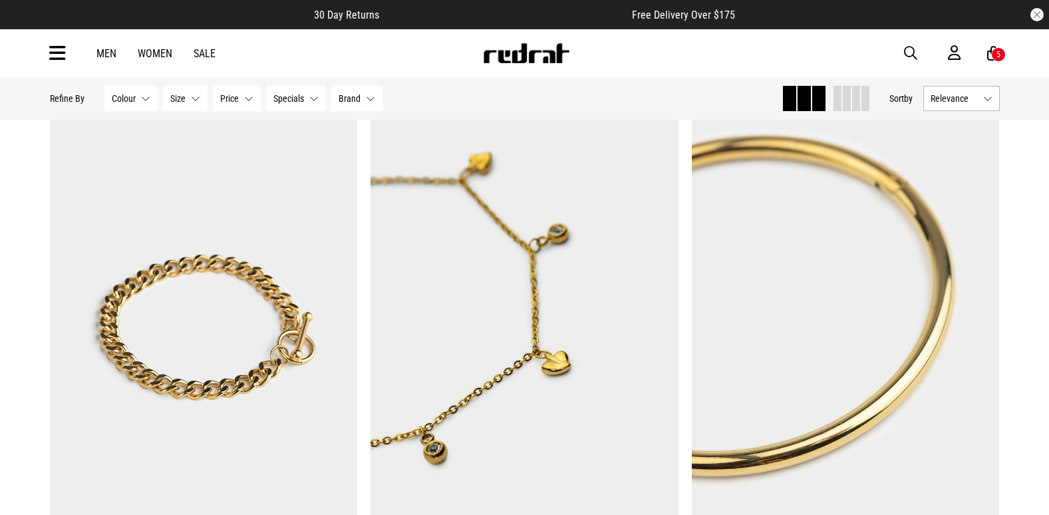
click at [911, 50] on span "button" at bounding box center [910, 53] width 13 height 16
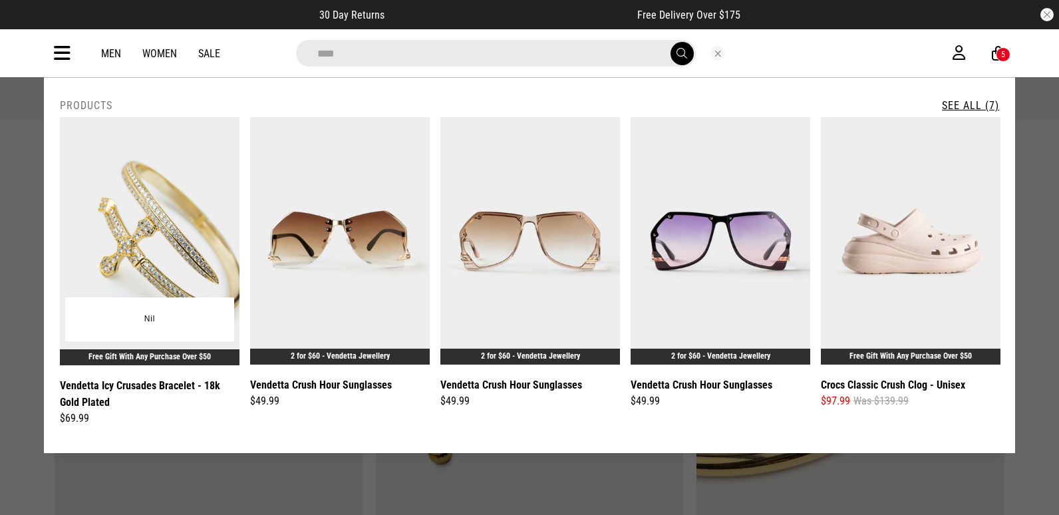
type input "****"
click at [195, 221] on img at bounding box center [150, 241] width 180 height 248
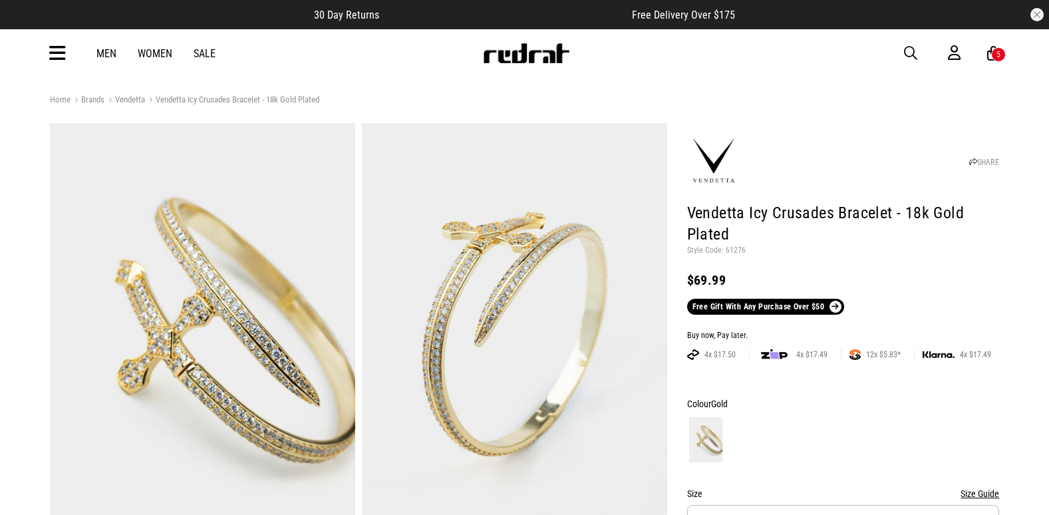
click at [61, 53] on icon at bounding box center [57, 54] width 17 height 22
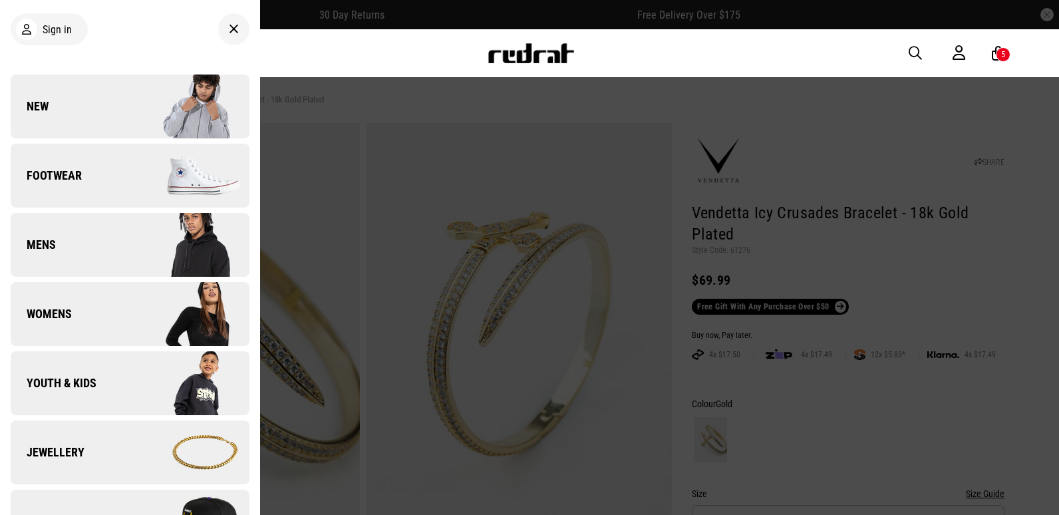
click at [110, 110] on link "New" at bounding box center [130, 106] width 239 height 64
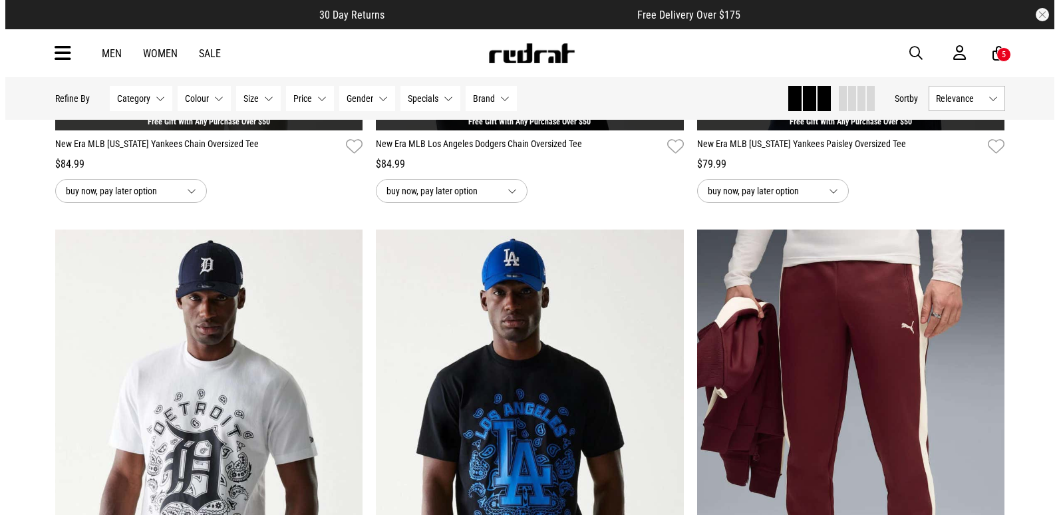
scroll to position [532, 0]
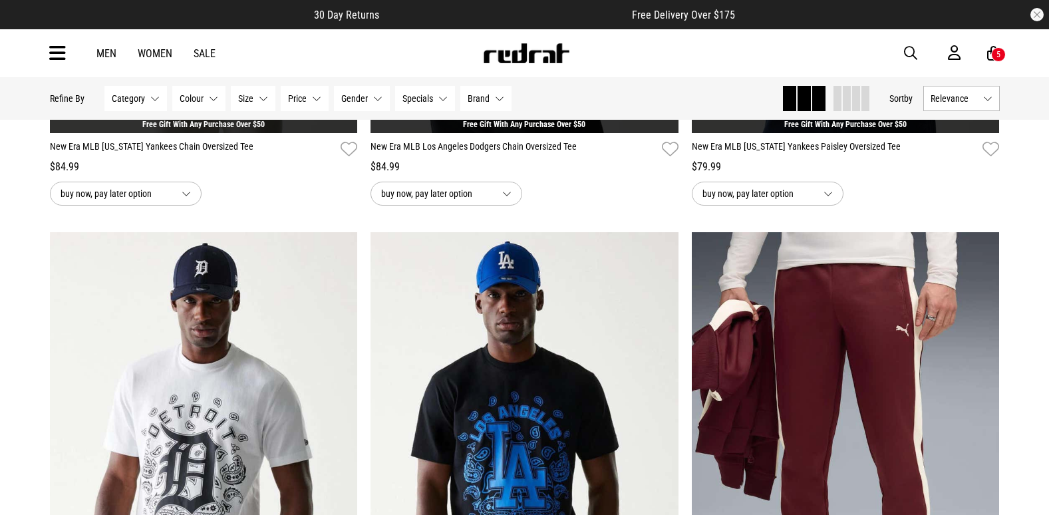
click at [905, 55] on span "button" at bounding box center [910, 53] width 13 height 16
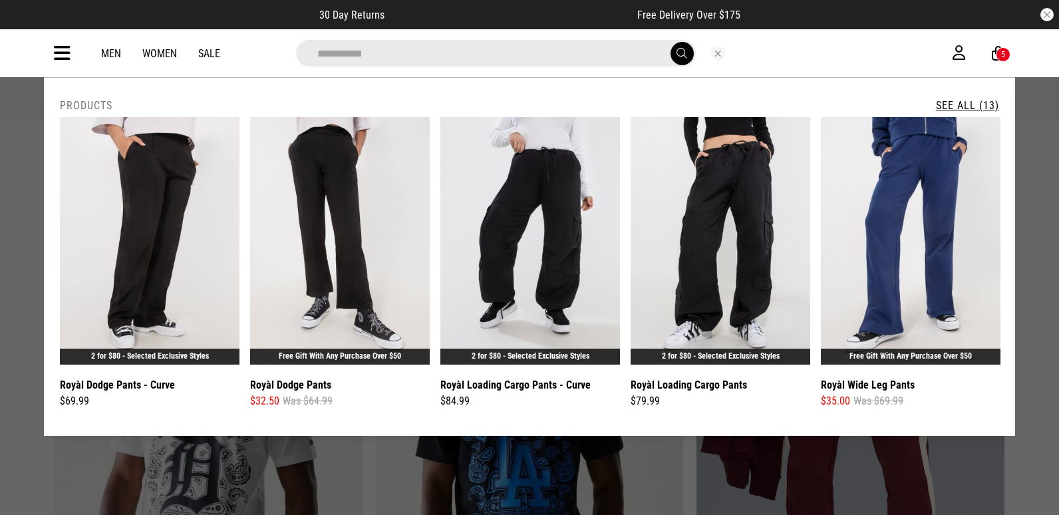
type input "**********"
click at [978, 102] on link "See All (13)" at bounding box center [967, 105] width 63 height 13
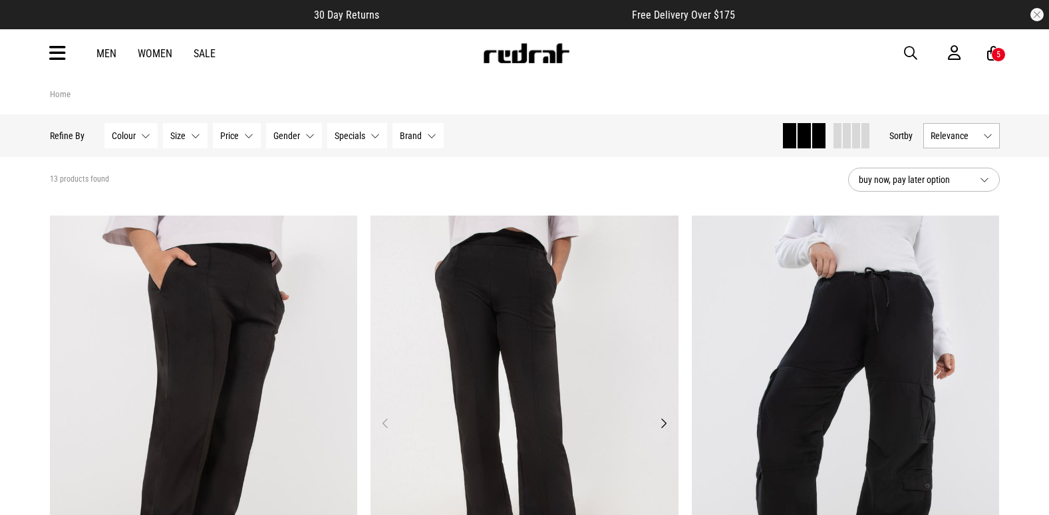
drag, startPoint x: 466, startPoint y: 295, endPoint x: 478, endPoint y: 291, distance: 12.6
click at [466, 295] on img at bounding box center [524, 430] width 308 height 431
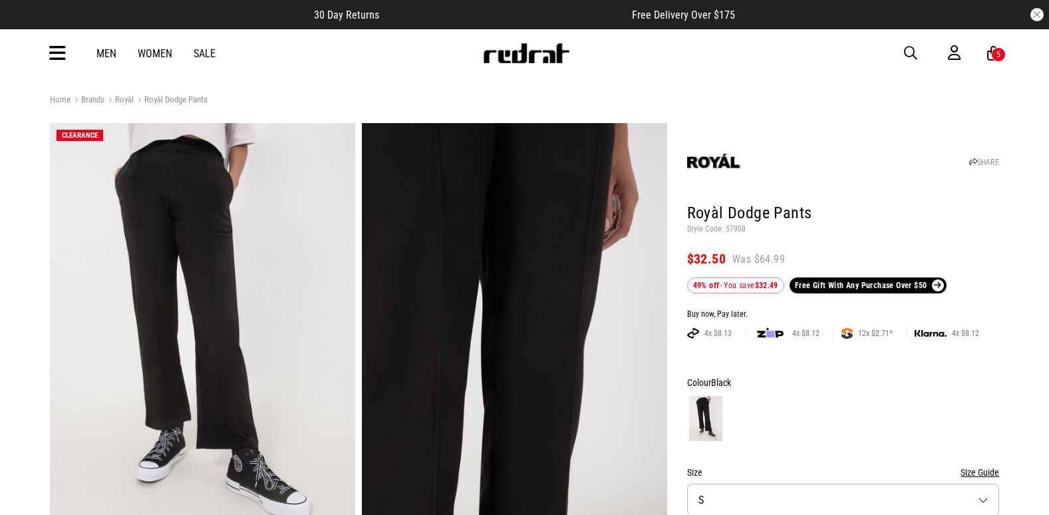
drag, startPoint x: 720, startPoint y: 167, endPoint x: 702, endPoint y: 164, distance: 18.9
click at [702, 164] on div "SHARE" at bounding box center [843, 157] width 313 height 63
